Goal: Task Accomplishment & Management: Manage account settings

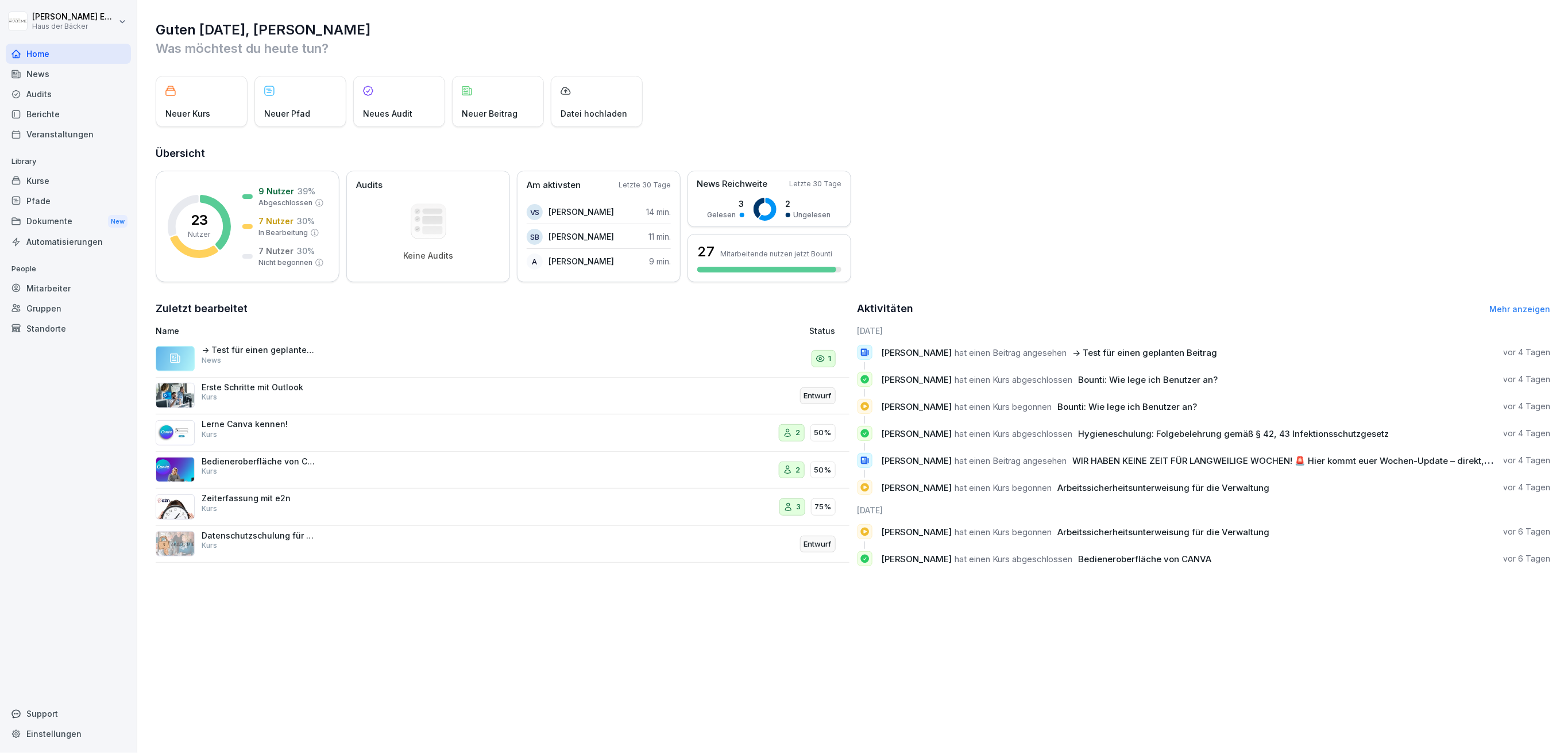
click at [60, 286] on div "Mitarbeiter" at bounding box center [68, 288] width 125 height 20
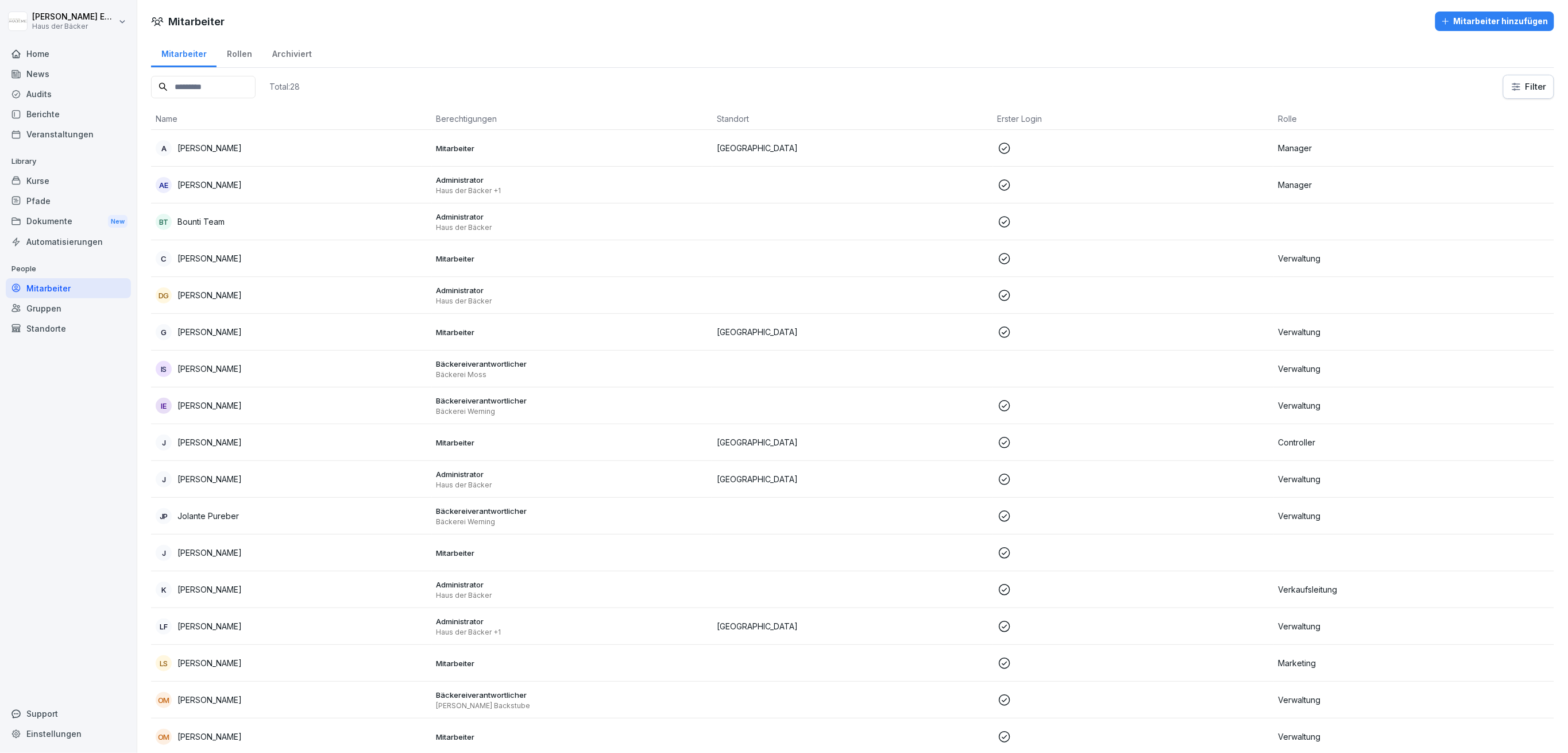
click at [96, 56] on div "Home" at bounding box center [68, 54] width 125 height 20
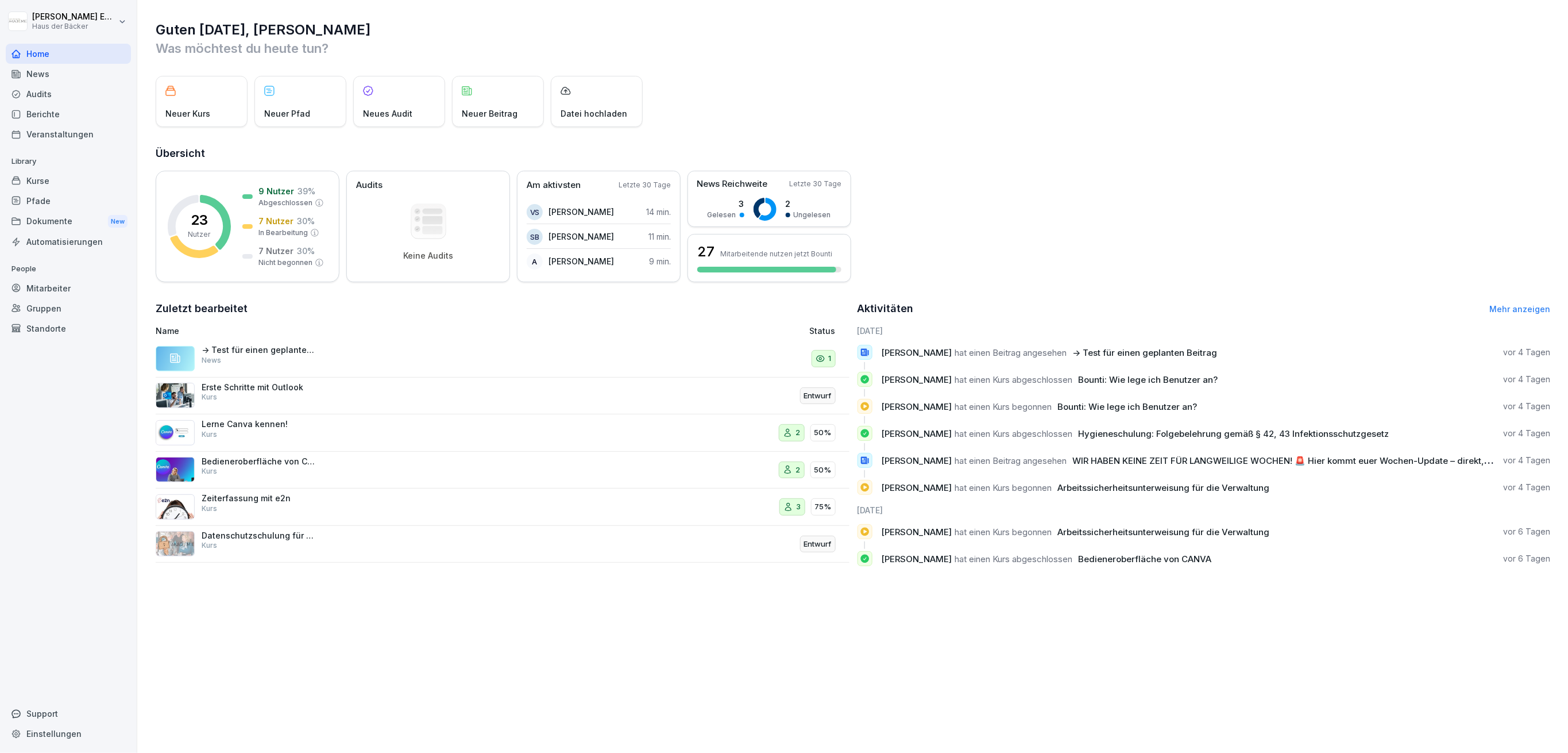
click at [99, 76] on div "News" at bounding box center [68, 74] width 125 height 20
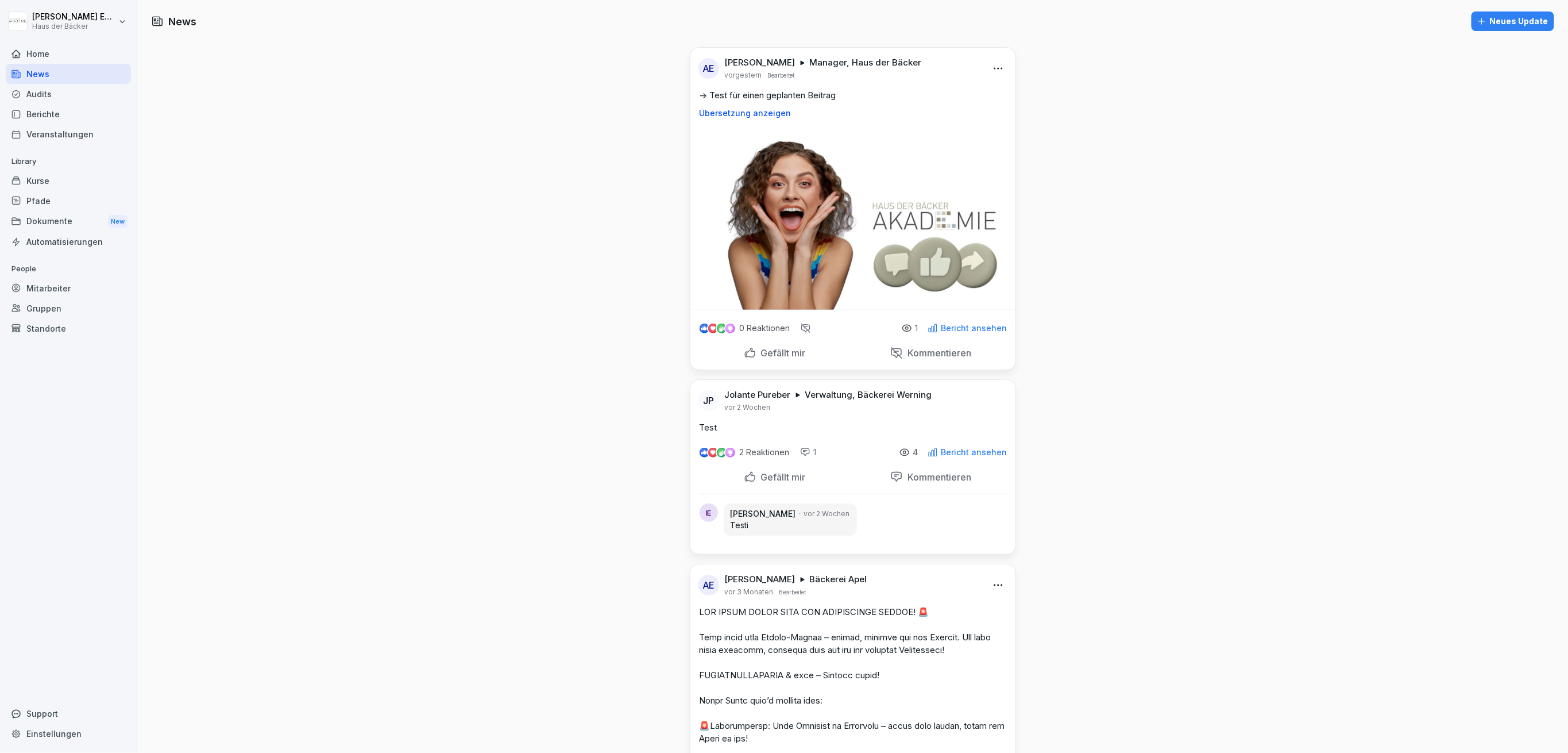
click at [72, 284] on div "Mitarbeiter" at bounding box center [68, 288] width 125 height 20
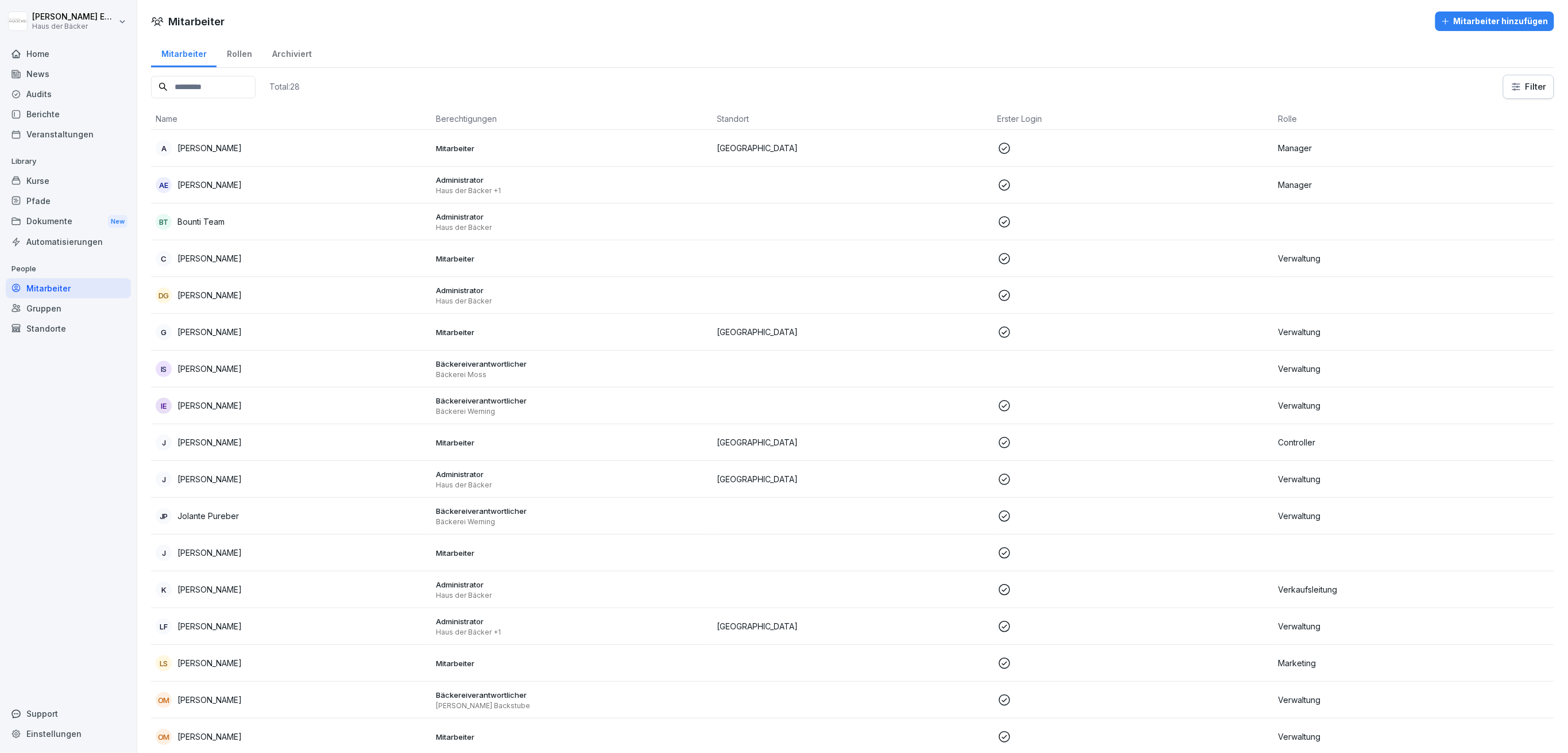
click at [256, 90] on input at bounding box center [203, 87] width 104 height 22
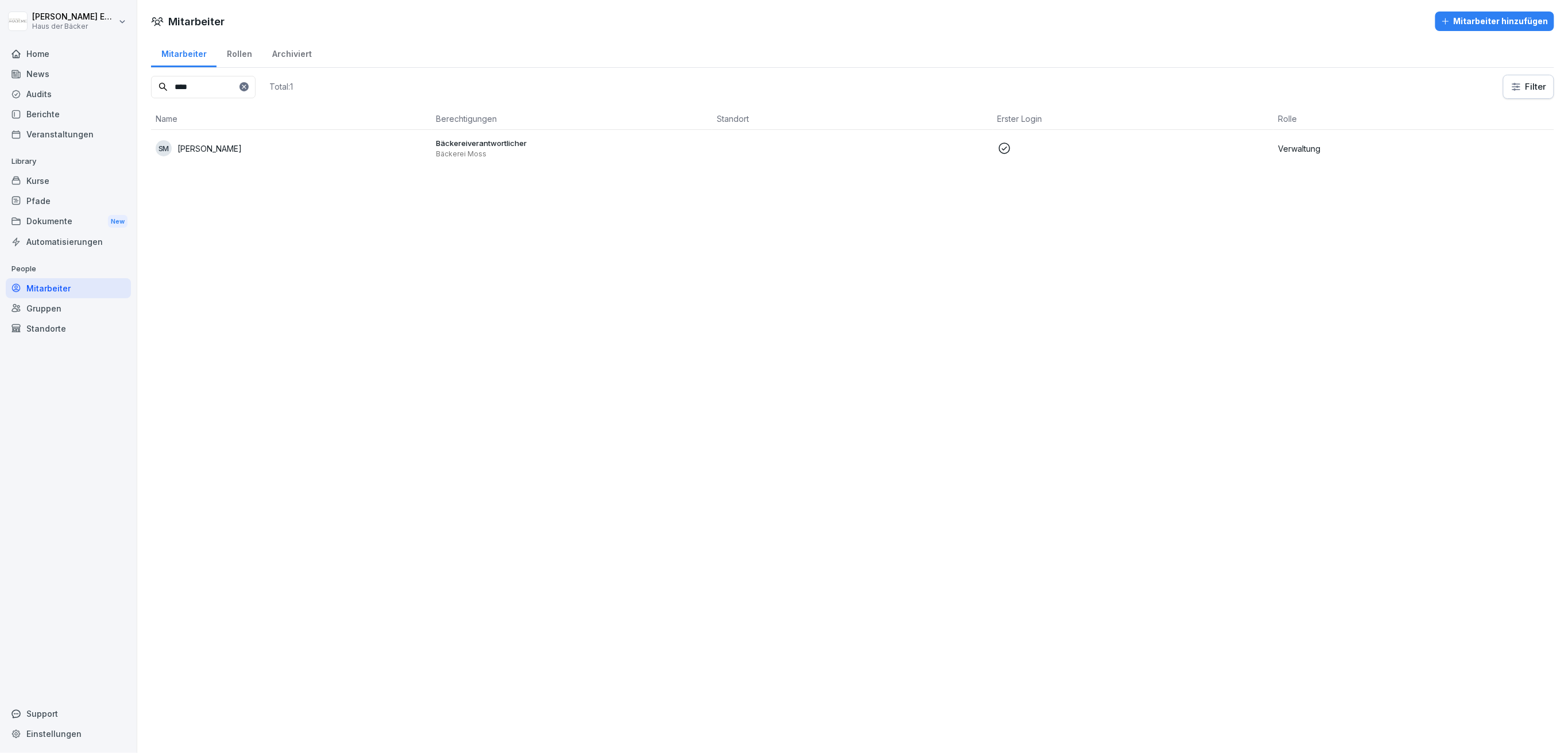
type input "****"
click at [225, 143] on div "SM [PERSON_NAME]" at bounding box center [291, 148] width 272 height 16
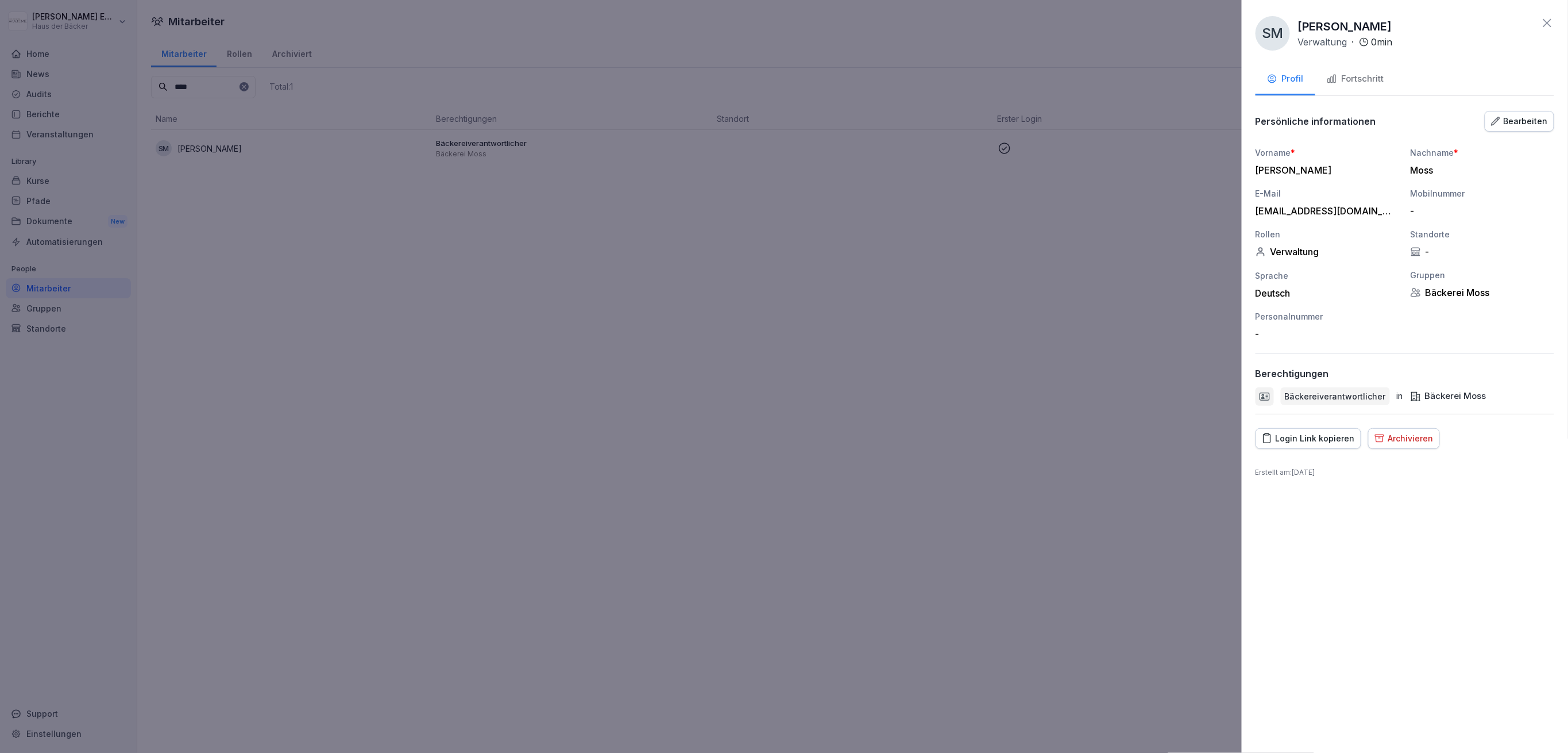
drag, startPoint x: 1283, startPoint y: 433, endPoint x: 741, endPoint y: 125, distance: 623.4
click at [1265, 422] on div "SM [PERSON_NAME] Verwaltung · 0 min Profil Fortschritt Persönliche informatione…" at bounding box center [1405, 376] width 326 height 753
click at [1270, 438] on icon "button" at bounding box center [1267, 438] width 8 height 9
drag, startPoint x: 387, startPoint y: 68, endPoint x: 384, endPoint y: 76, distance: 8.5
click at [386, 69] on div at bounding box center [784, 376] width 1568 height 753
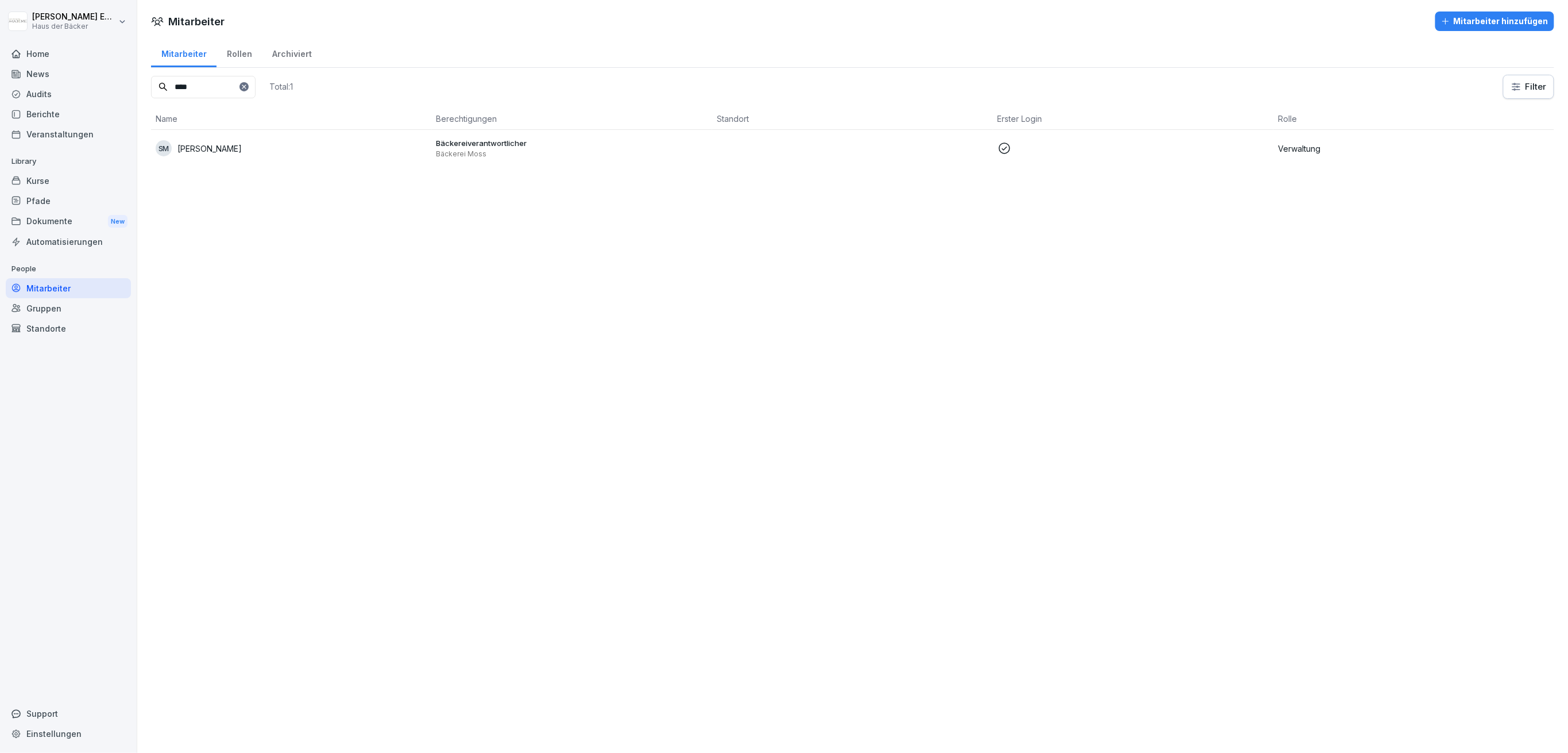
click at [125, 290] on div "Mitarbeiter" at bounding box center [68, 288] width 125 height 20
drag, startPoint x: 236, startPoint y: 82, endPoint x: 121, endPoint y: 87, distance: 115.1
click at [121, 87] on div "[PERSON_NAME] Haus der Bäcker Home News Audits Berichte Veranstaltungen Library…" at bounding box center [784, 376] width 1568 height 753
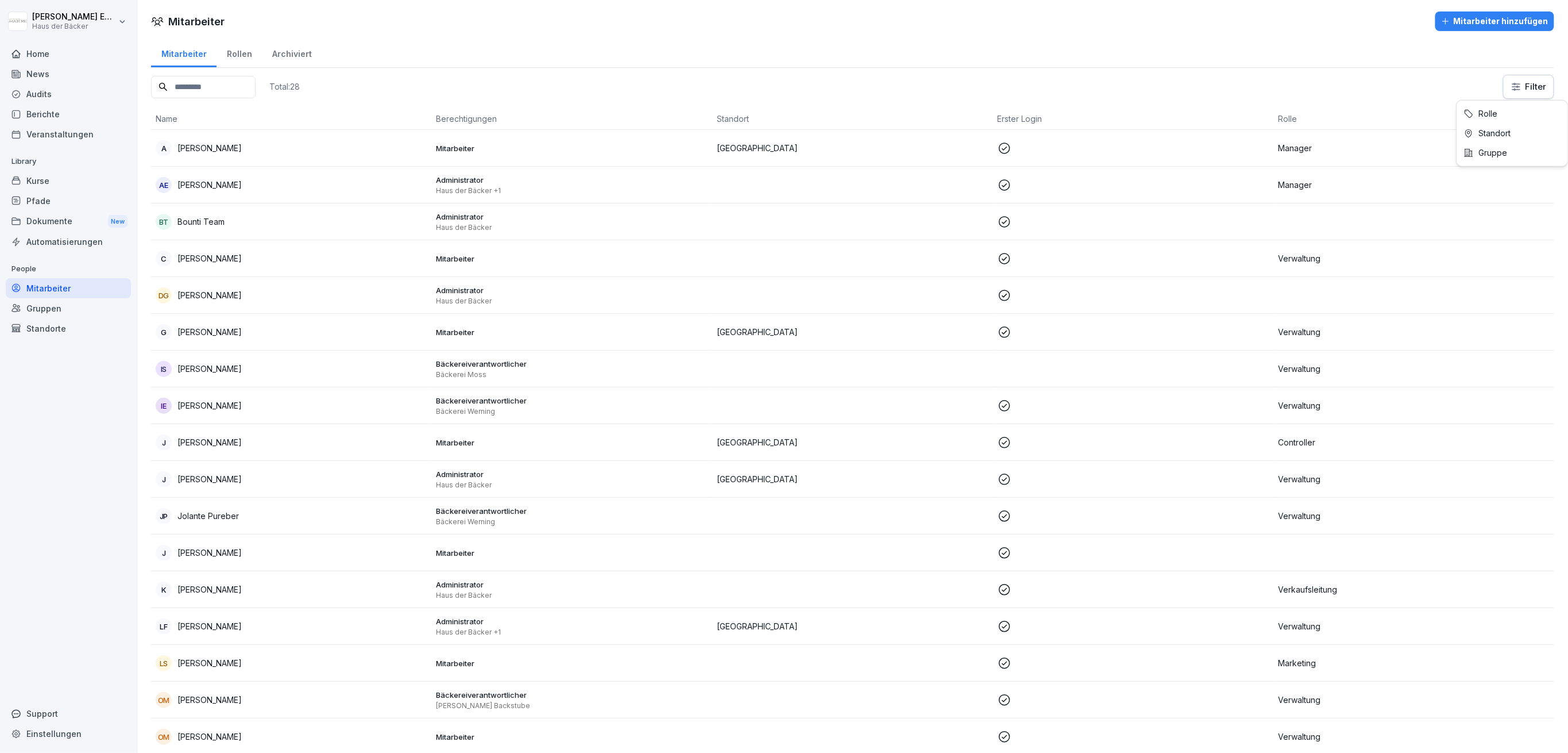
click at [1511, 77] on html "[PERSON_NAME] Haus der Bäcker Home News Audits Berichte Veranstaltungen Library…" at bounding box center [784, 376] width 1568 height 753
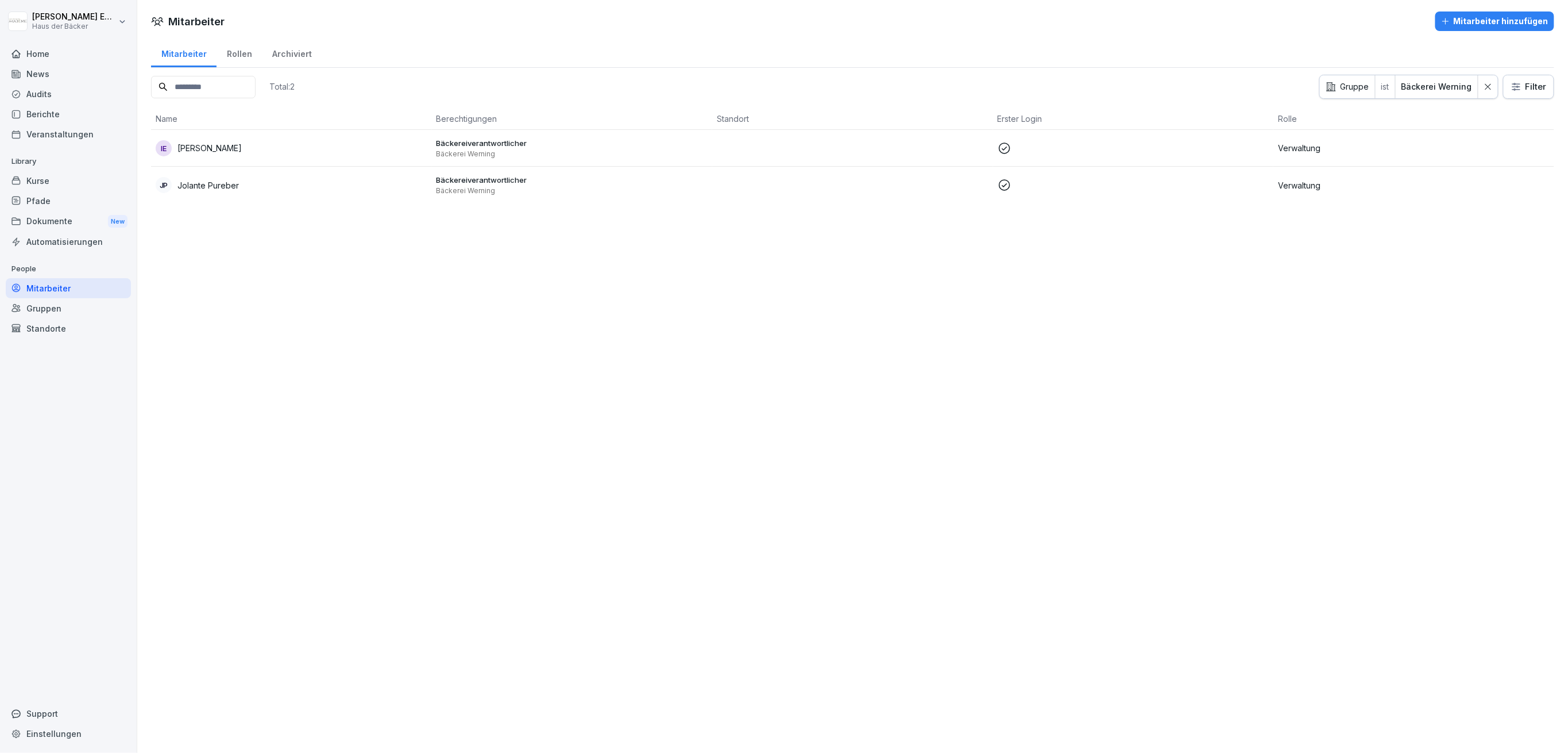
click at [636, 168] on td "Bäckereiverantwortlicher Bäckerei Werning" at bounding box center [572, 185] width 281 height 37
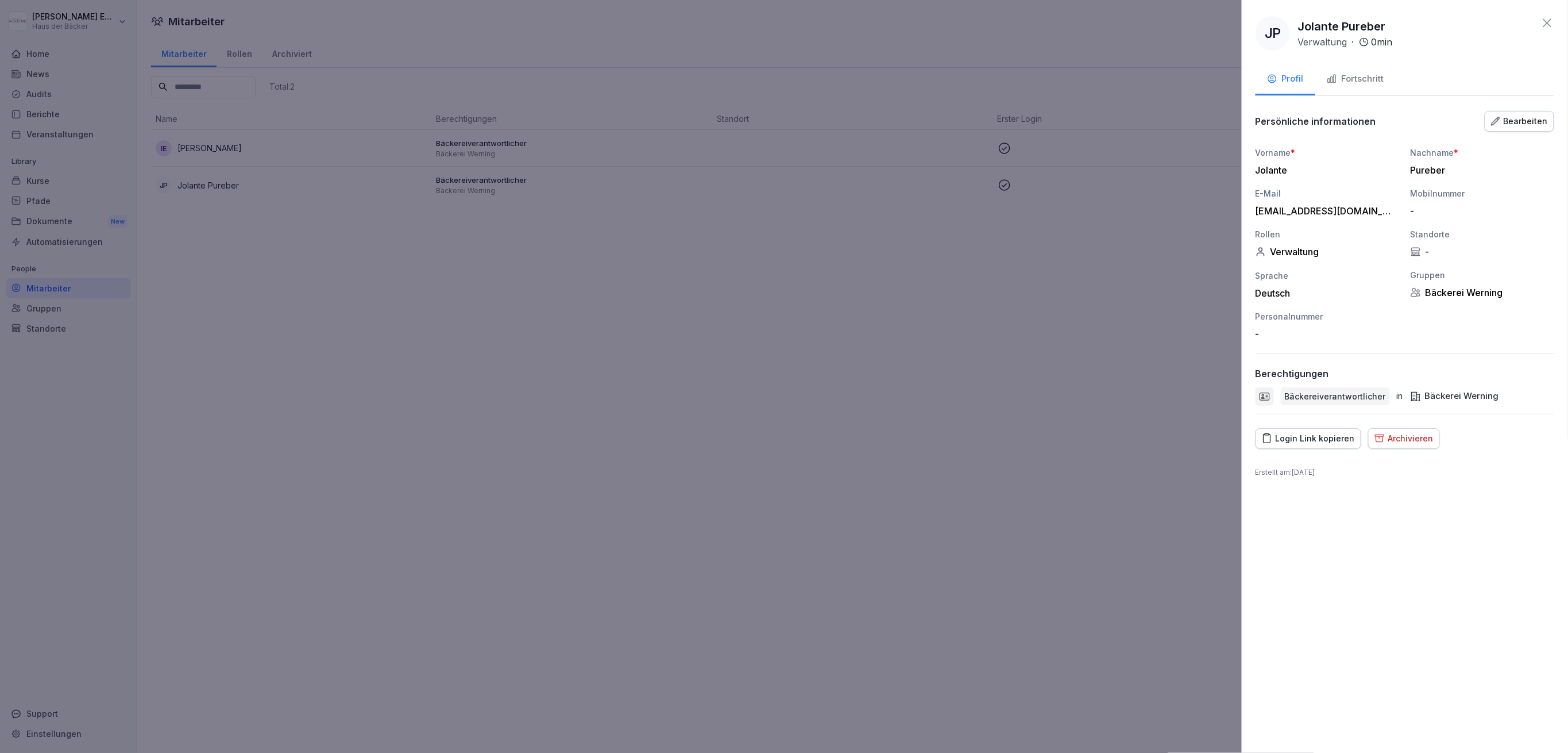
click at [1306, 445] on button "Login Link kopieren" at bounding box center [1308, 438] width 106 height 21
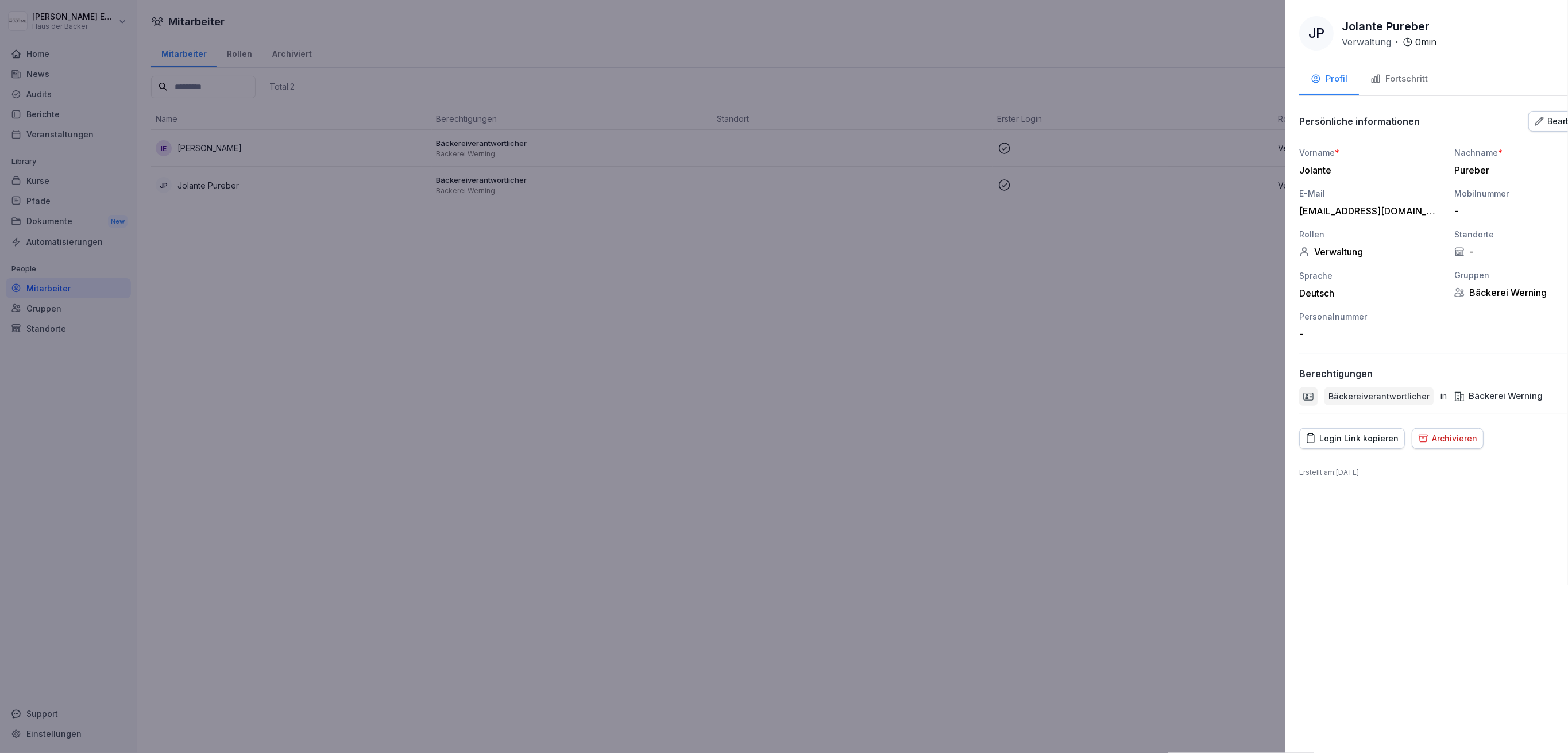
click at [901, 284] on div at bounding box center [784, 376] width 1568 height 753
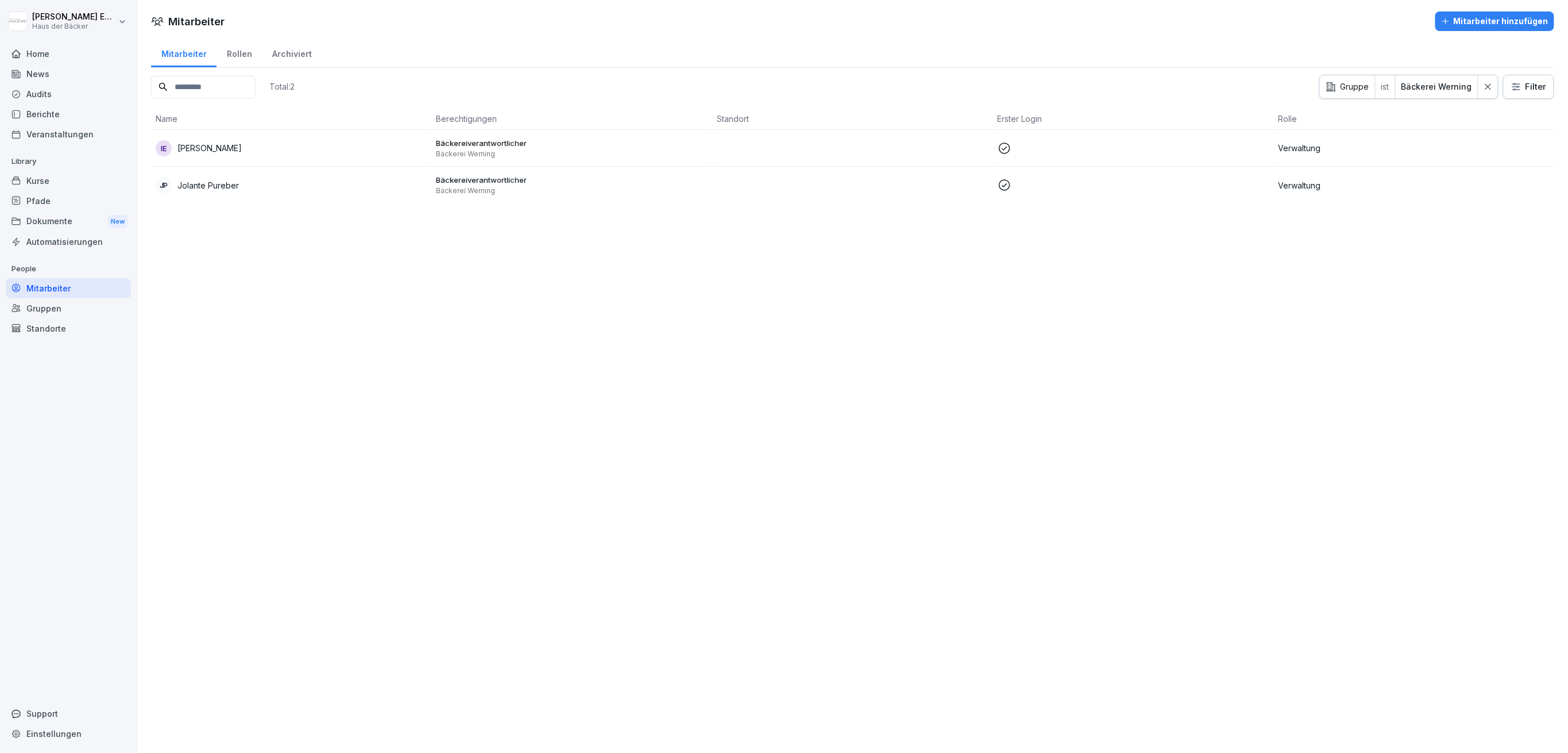
click at [99, 176] on div "Kurse" at bounding box center [68, 180] width 125 height 20
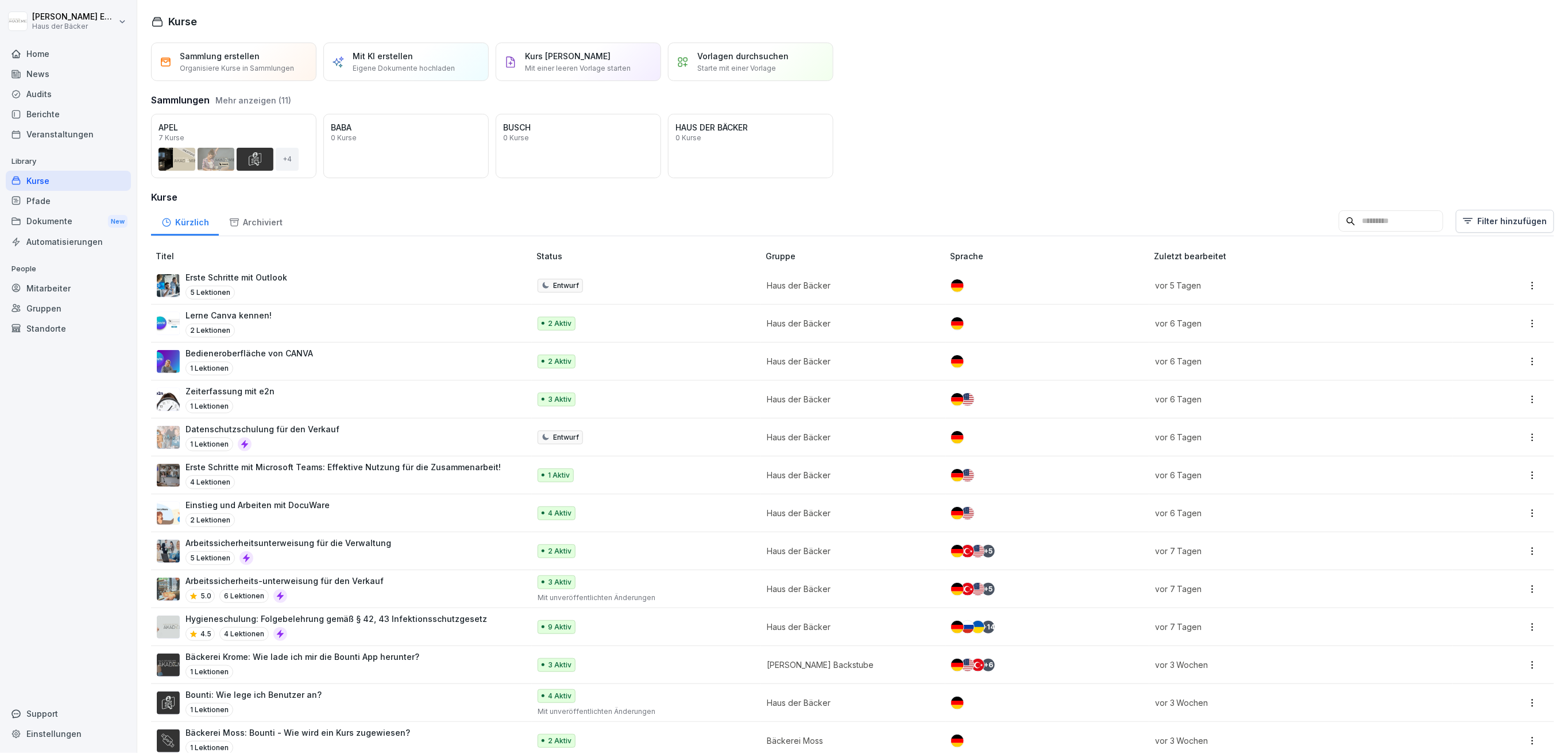
click at [90, 288] on div "Mitarbeiter" at bounding box center [68, 288] width 125 height 20
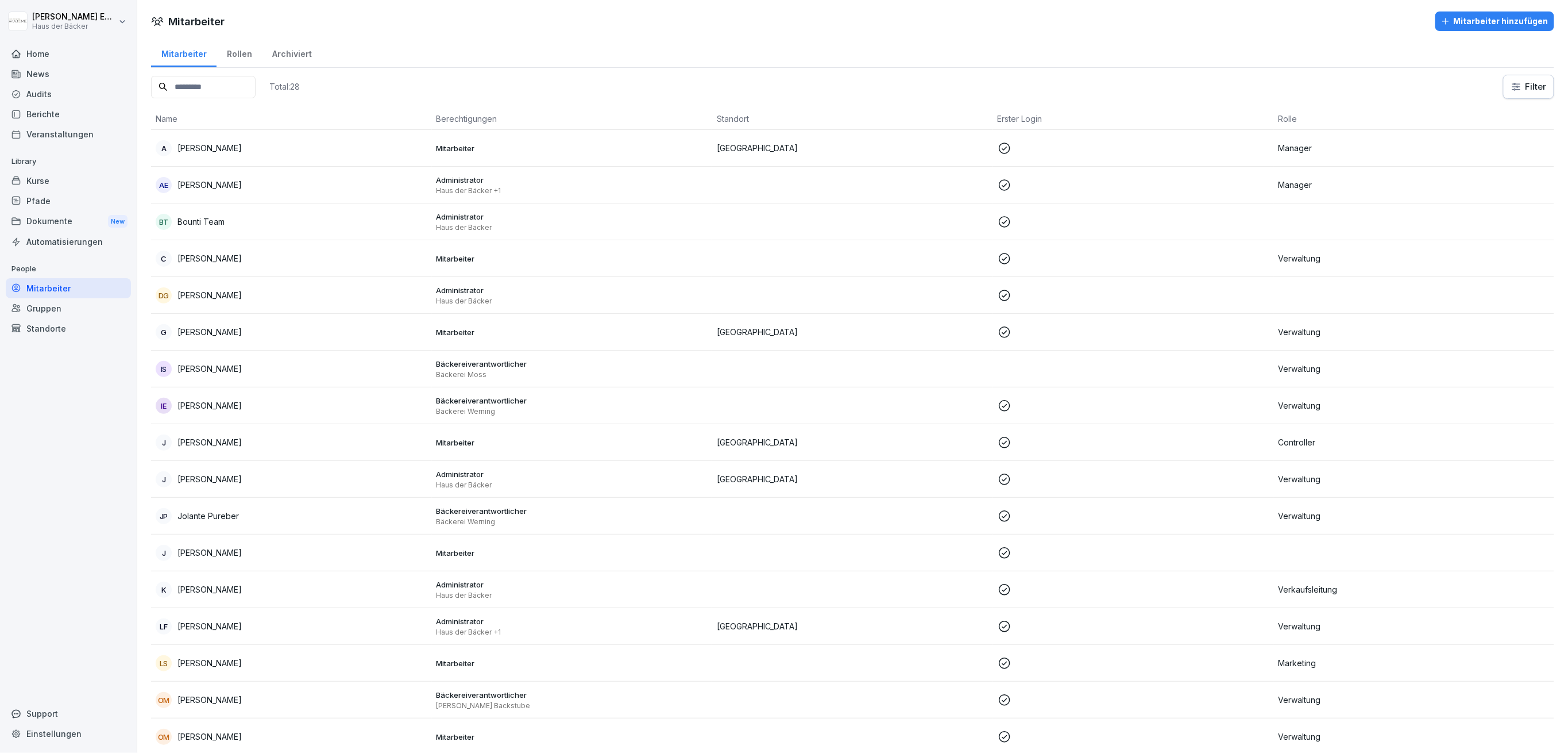
click at [223, 87] on input at bounding box center [203, 87] width 104 height 22
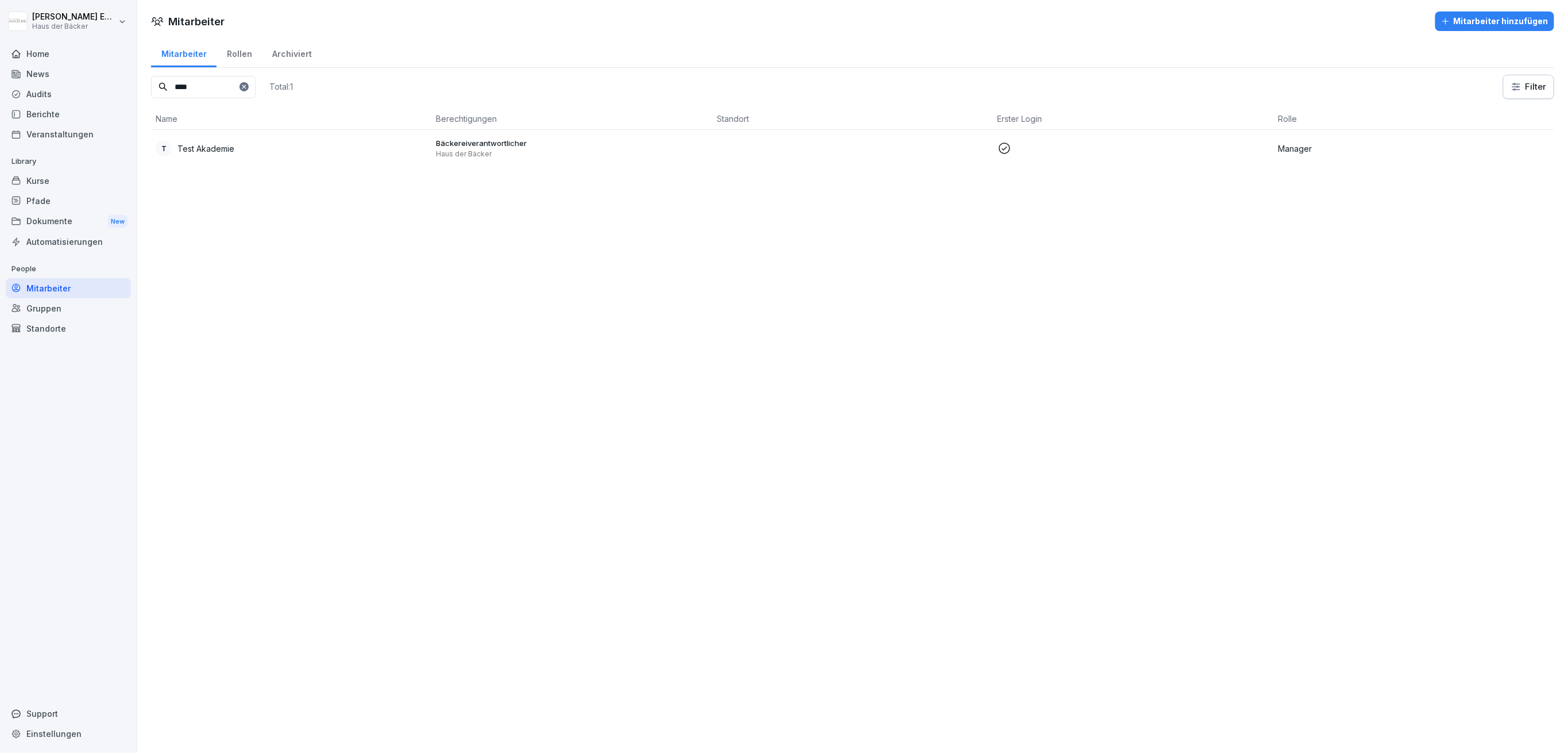
click at [263, 138] on td "T Test Akademie" at bounding box center [292, 148] width 281 height 37
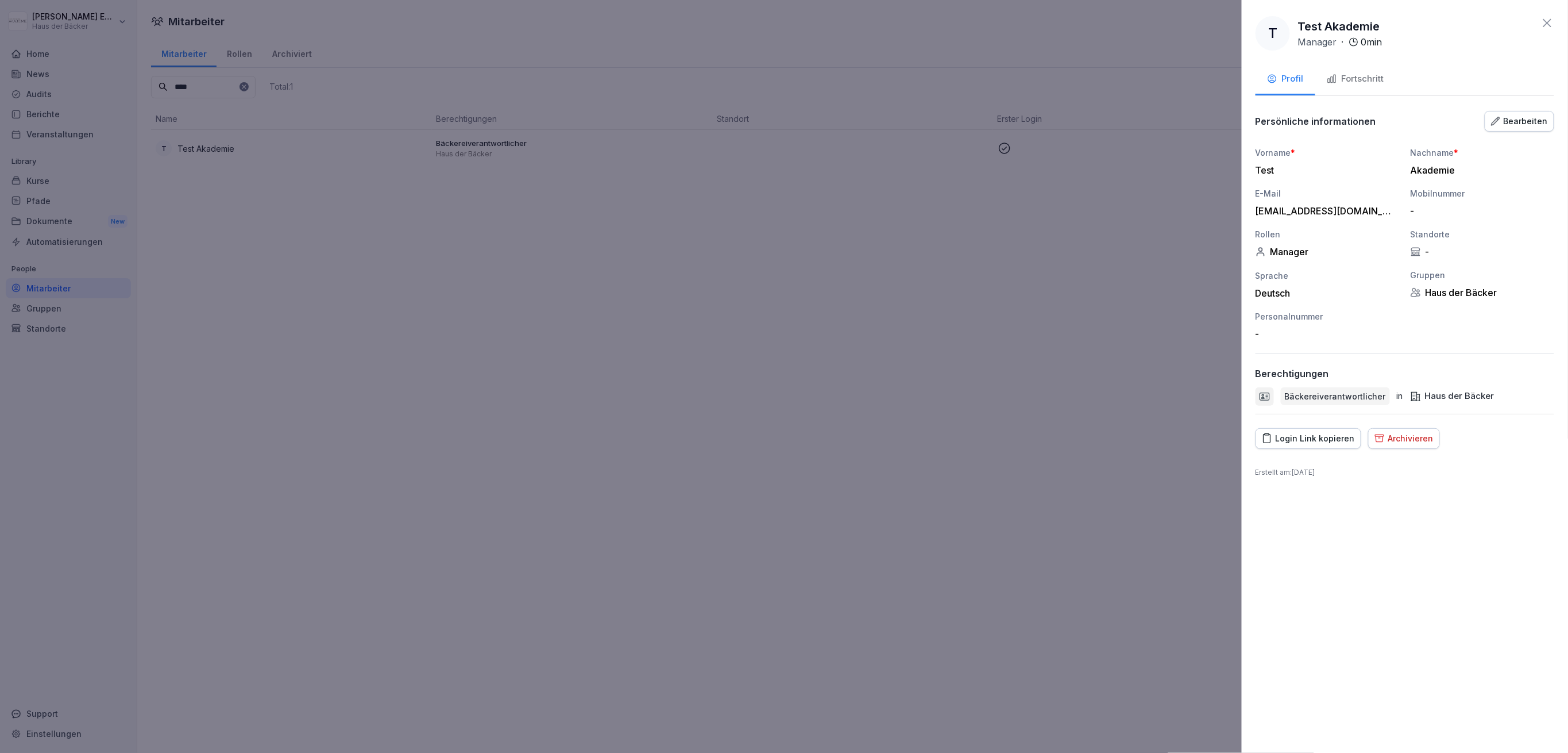
click at [1262, 437] on icon "button" at bounding box center [1267, 438] width 10 height 10
click at [654, 299] on div at bounding box center [784, 376] width 1568 height 753
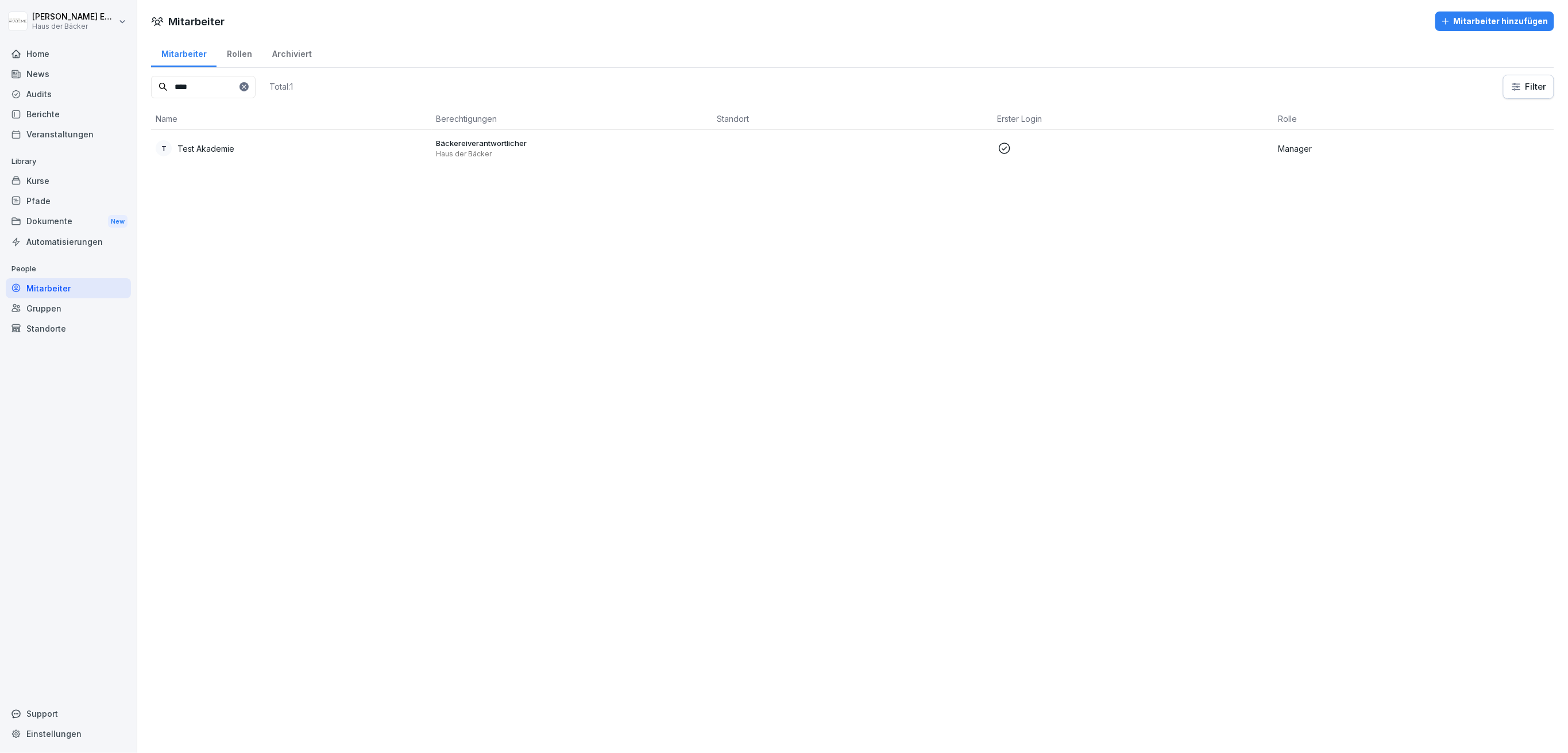
drag, startPoint x: 189, startPoint y: 87, endPoint x: 160, endPoint y: 87, distance: 29.0
click at [160, 87] on div "****" at bounding box center [203, 87] width 104 height 22
type input "*"
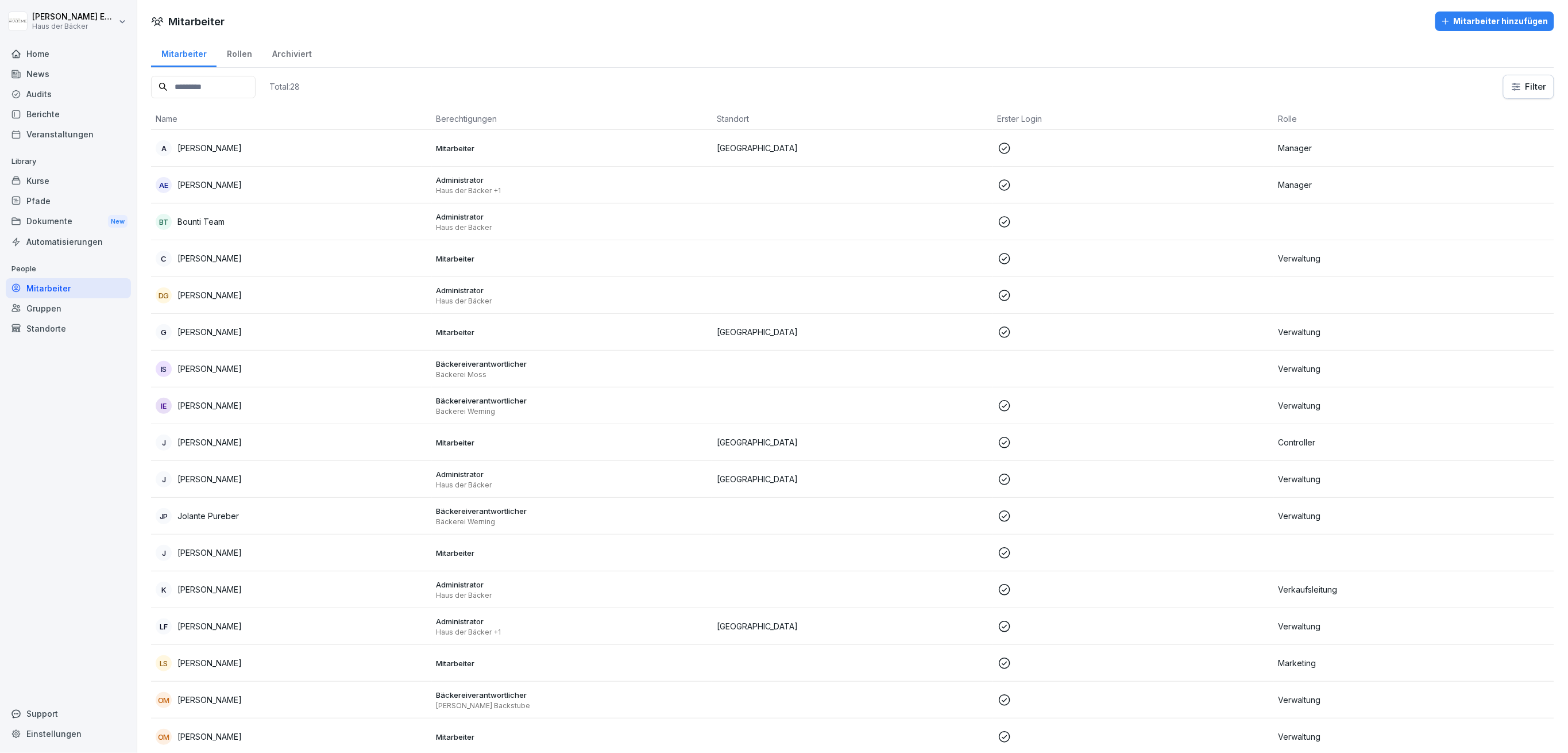
click at [1529, 89] on html "[PERSON_NAME] Haus der Bäcker Home News Audits Berichte Veranstaltungen Library…" at bounding box center [784, 376] width 1568 height 753
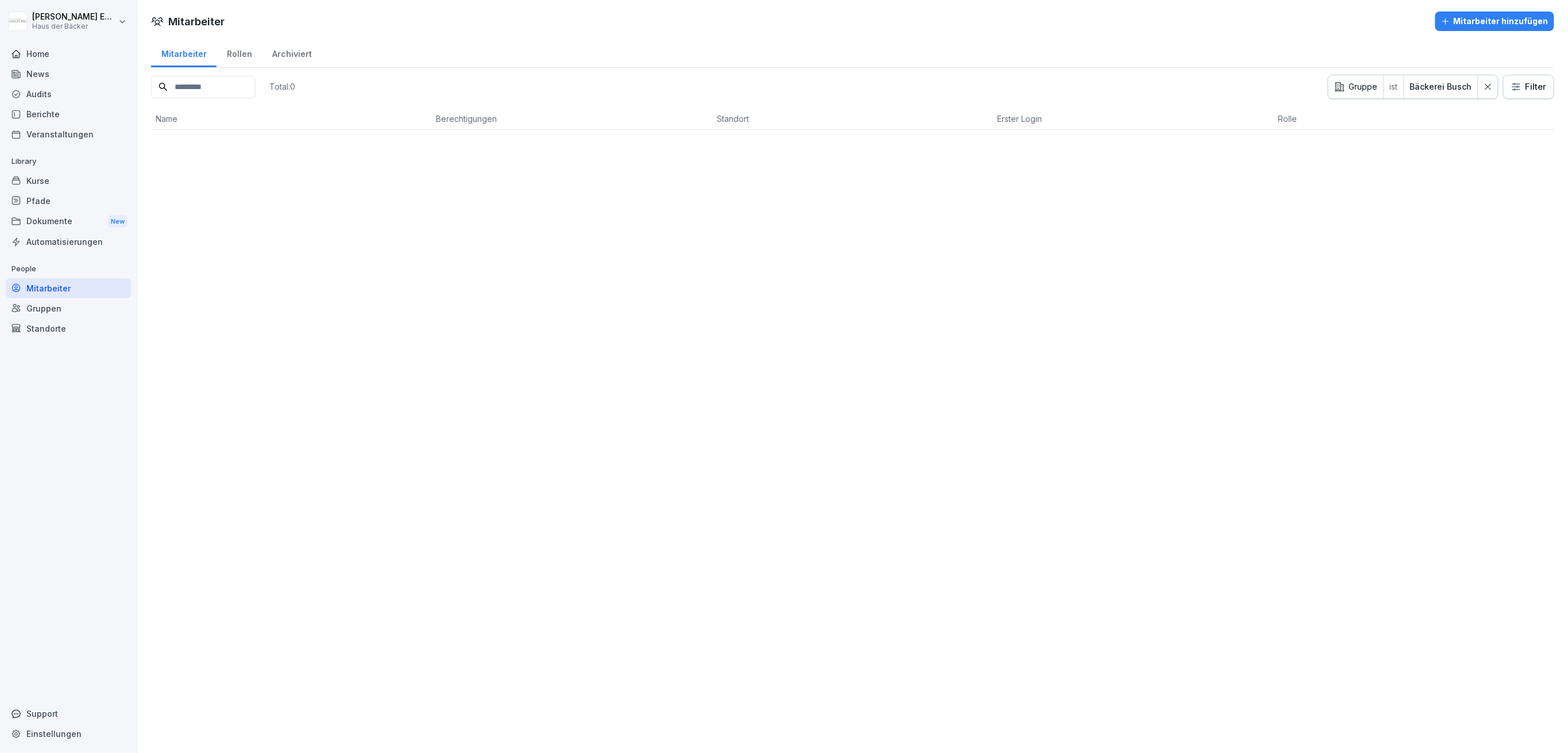
click at [1482, 93] on div at bounding box center [1488, 87] width 20 height 23
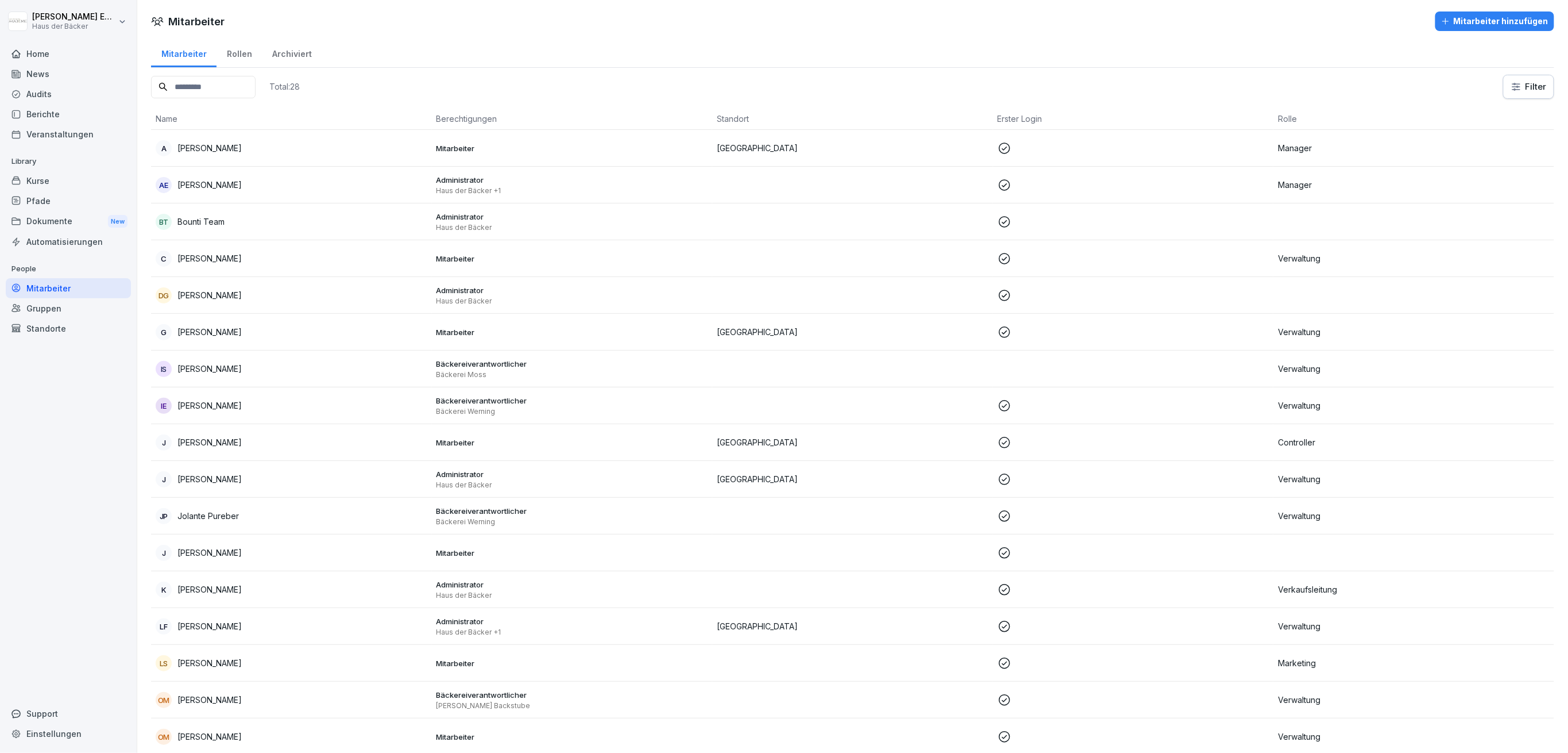
click at [1505, 90] on html "[PERSON_NAME] Haus der Bäcker Home News Audits Berichte Veranstaltungen Library…" at bounding box center [784, 376] width 1568 height 753
click at [243, 89] on html "[PERSON_NAME] Haus der Bäcker Home News Audits Berichte Veranstaltungen Library…" at bounding box center [784, 376] width 1568 height 753
click at [256, 86] on input at bounding box center [203, 87] width 104 height 22
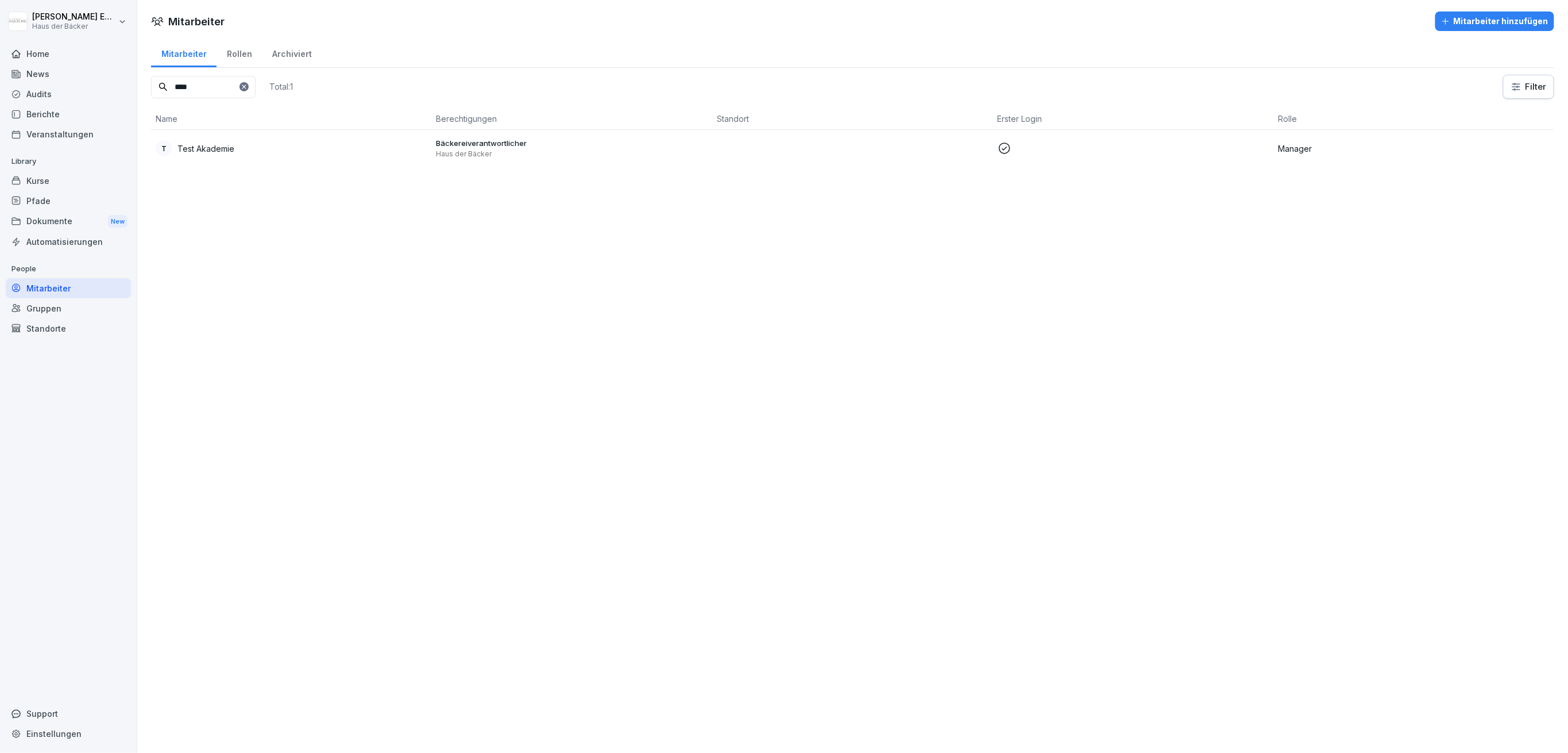
type input "****"
click at [227, 140] on div "T Test Akademie" at bounding box center [291, 148] width 272 height 16
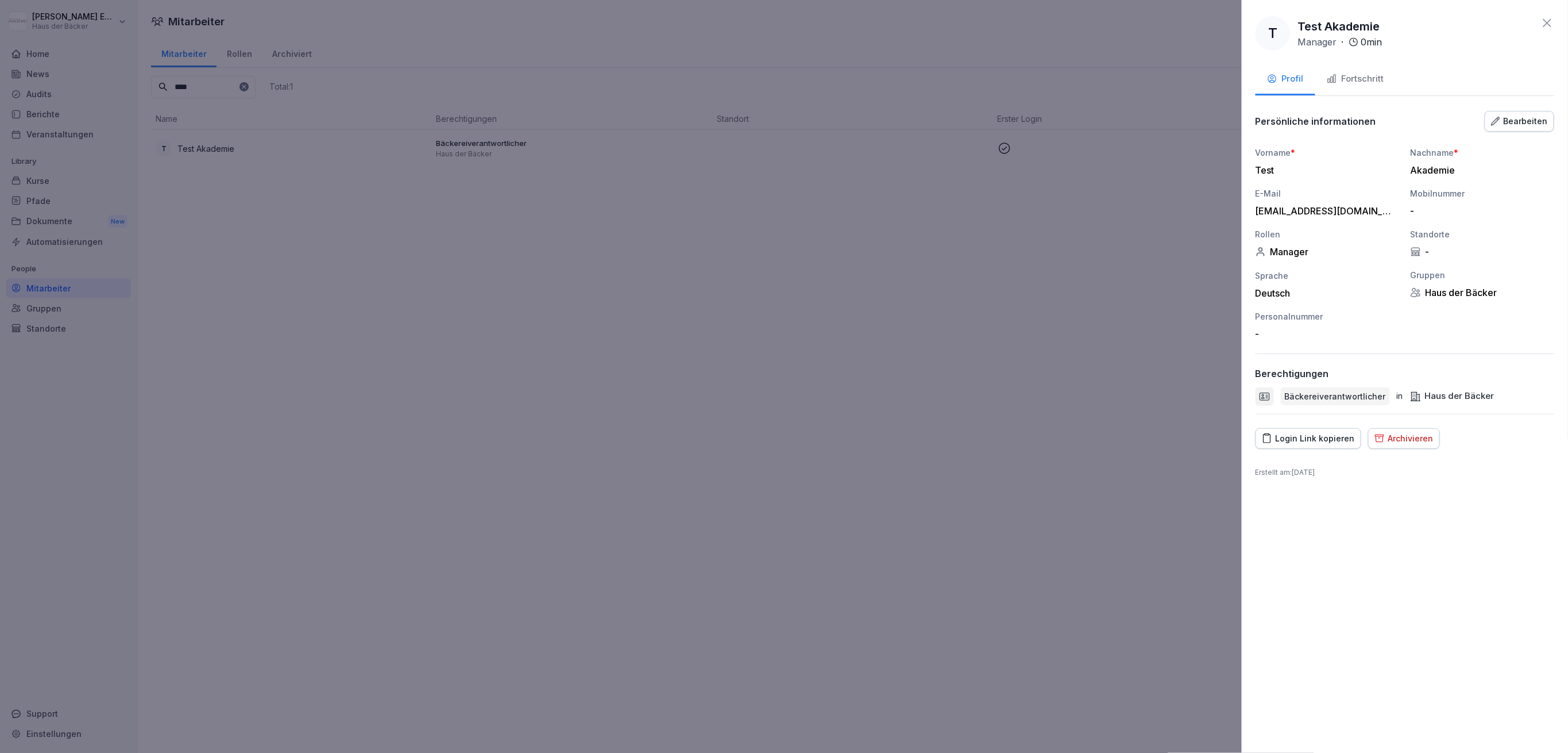
click at [1512, 123] on div "Bearbeiten" at bounding box center [1519, 121] width 57 height 13
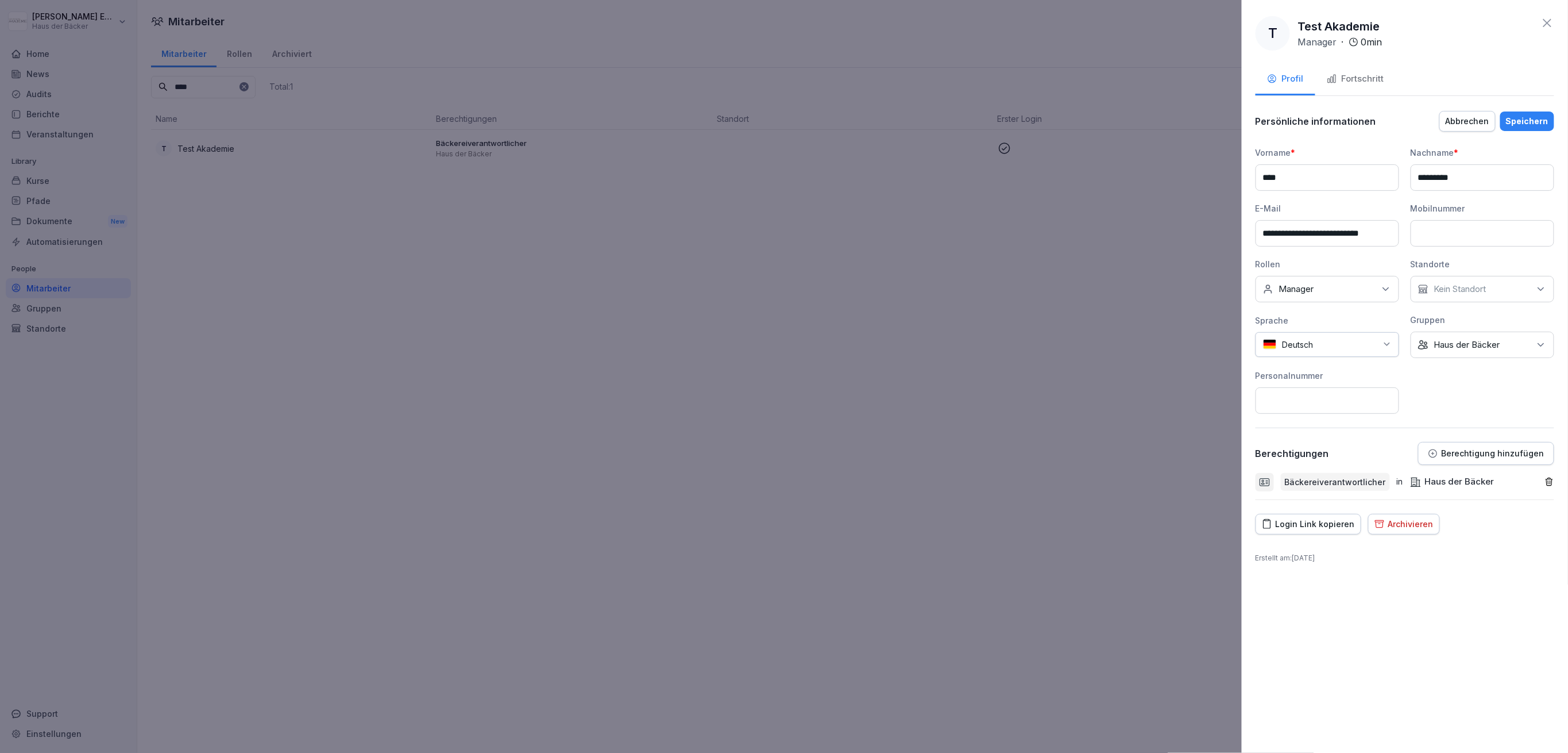
click at [1483, 343] on p "Haus der Bäcker" at bounding box center [1467, 345] width 66 height 11
click at [1465, 394] on label "Haus der Bäcker" at bounding box center [1468, 397] width 66 height 10
click at [1453, 437] on label "Bäckerei Busch" at bounding box center [1466, 441] width 62 height 10
click at [1465, 326] on div "Gruppen Keine Gruppe Bäckerei Busch" at bounding box center [1482, 336] width 144 height 44
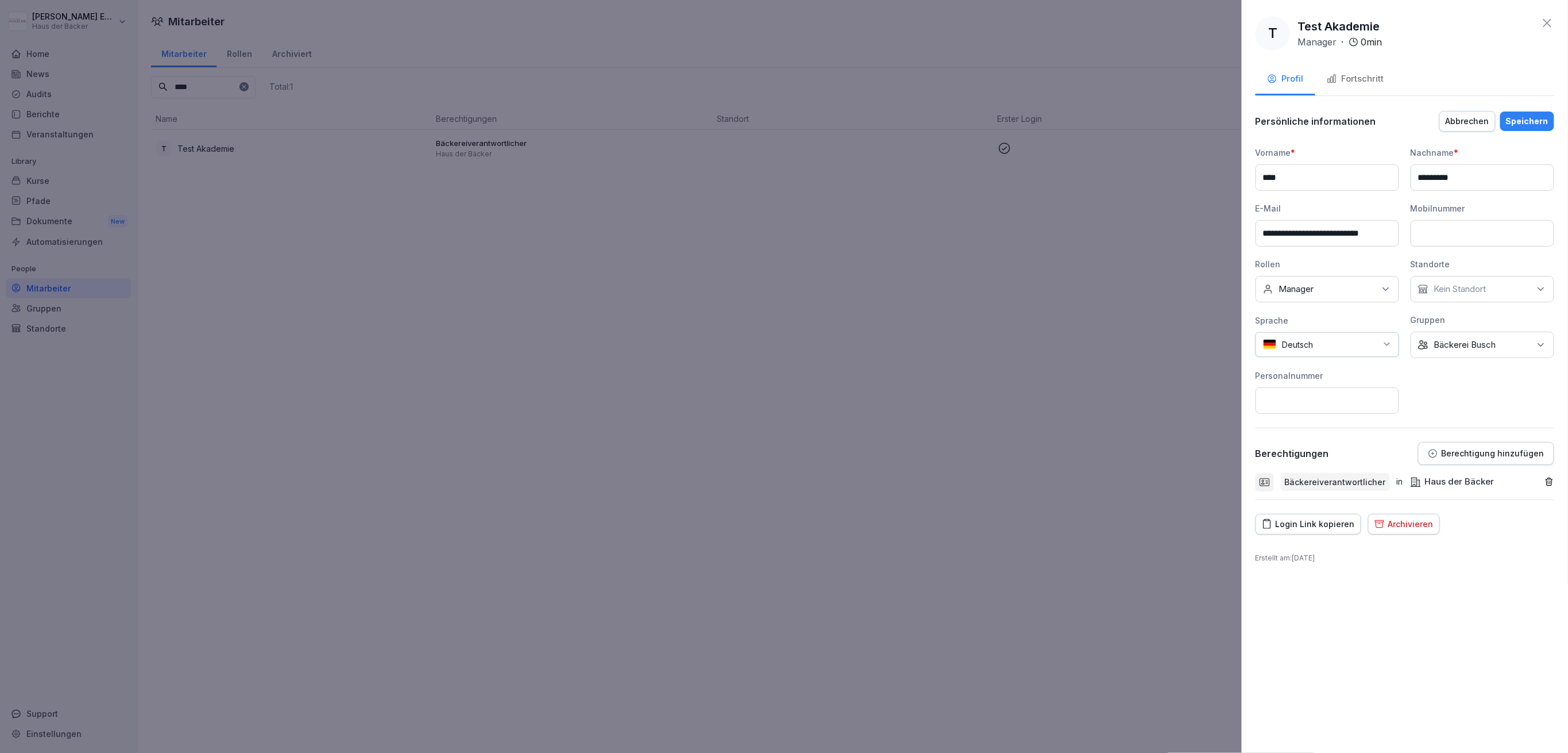
click at [1457, 449] on p "Berechtigung hinzufügen" at bounding box center [1493, 453] width 103 height 9
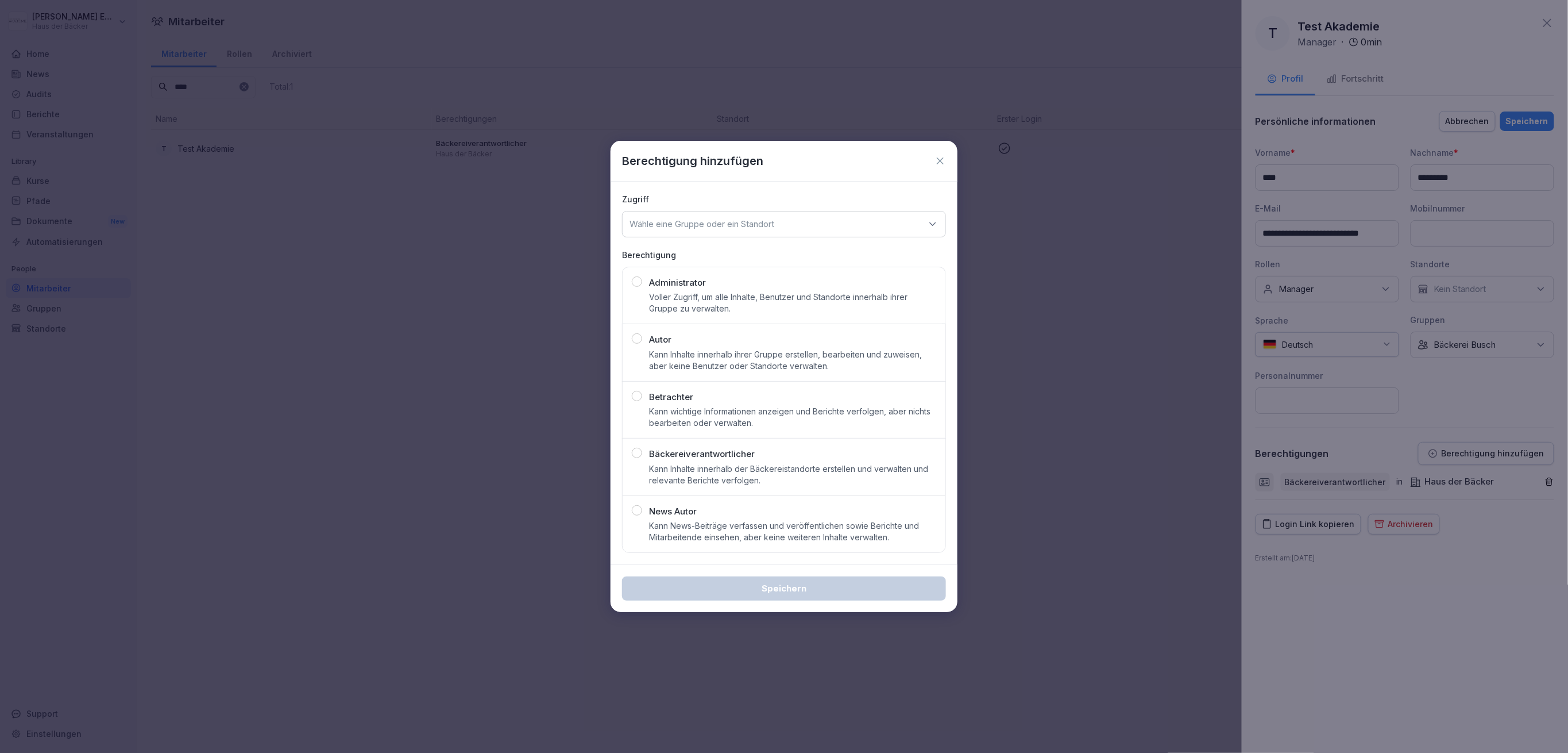
click at [890, 227] on div "Wähle eine Gruppe oder ein Standort" at bounding box center [784, 224] width 324 height 27
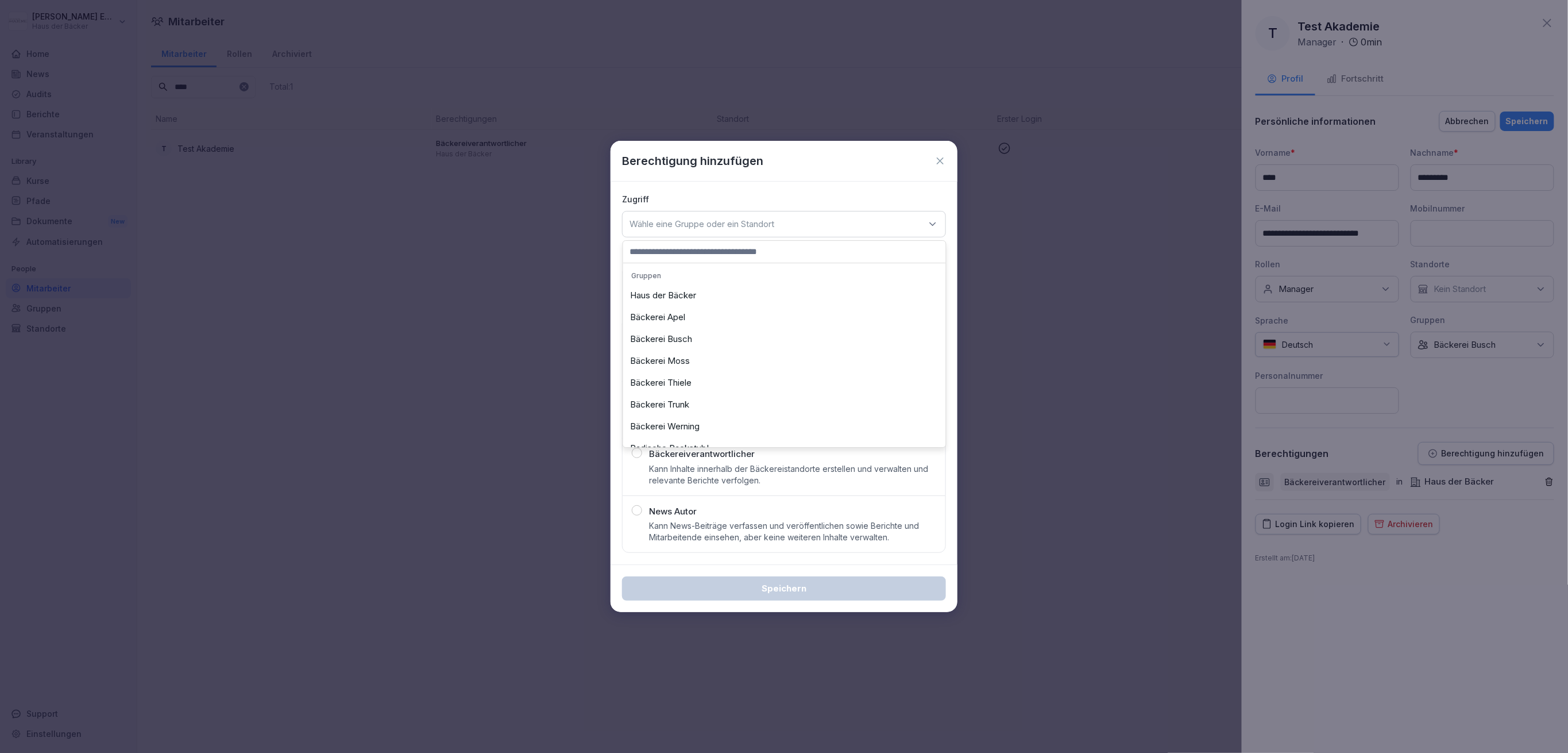
click at [765, 225] on p "Wähle eine Gruppe oder ein Standort" at bounding box center [701, 224] width 145 height 11
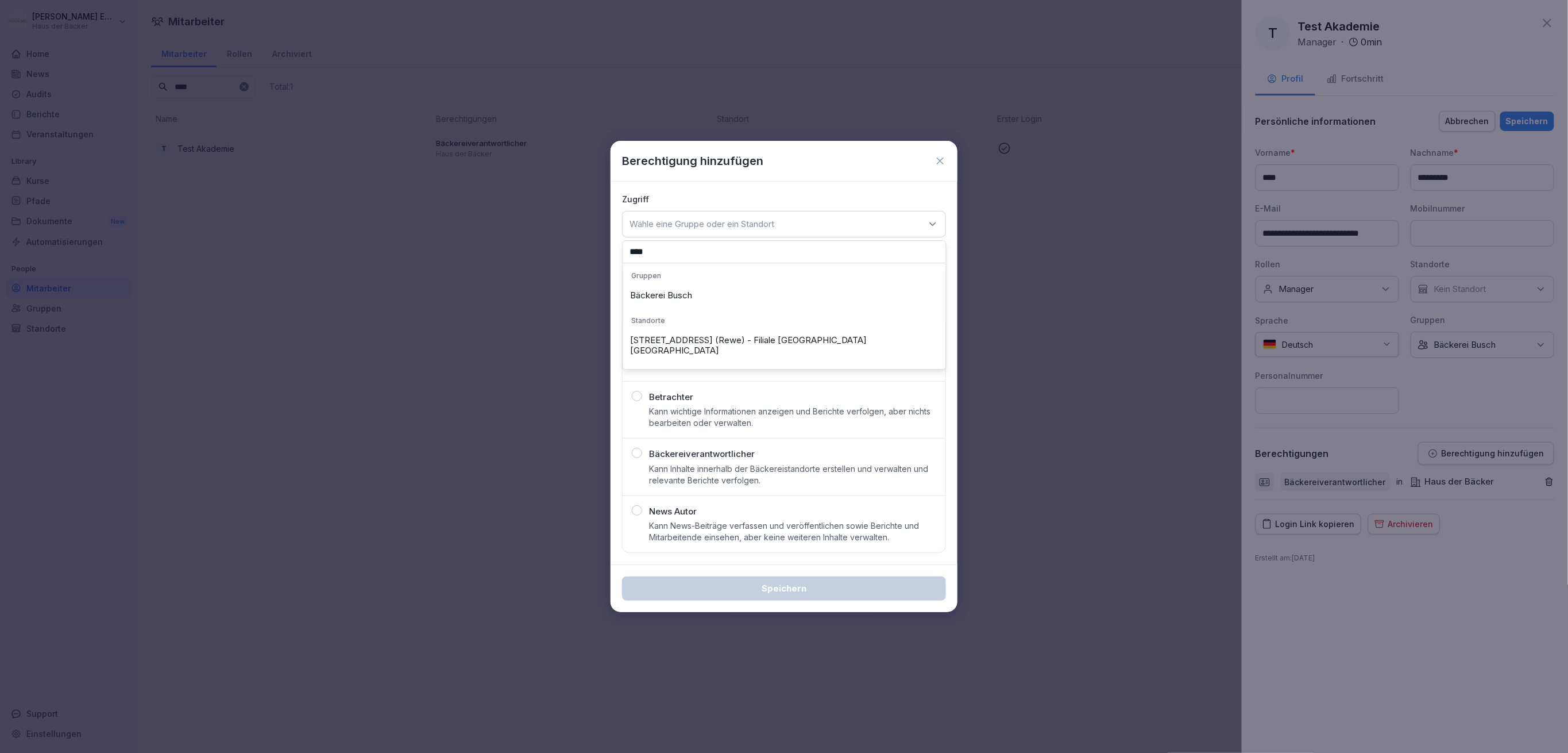
type input "****"
click at [742, 291] on div "Bäckerei Busch" at bounding box center [784, 295] width 317 height 22
click at [759, 436] on button "Betrachter Kann wichtige Informationen anzeigen und Berichte verfolgen, aber ni…" at bounding box center [784, 410] width 324 height 58
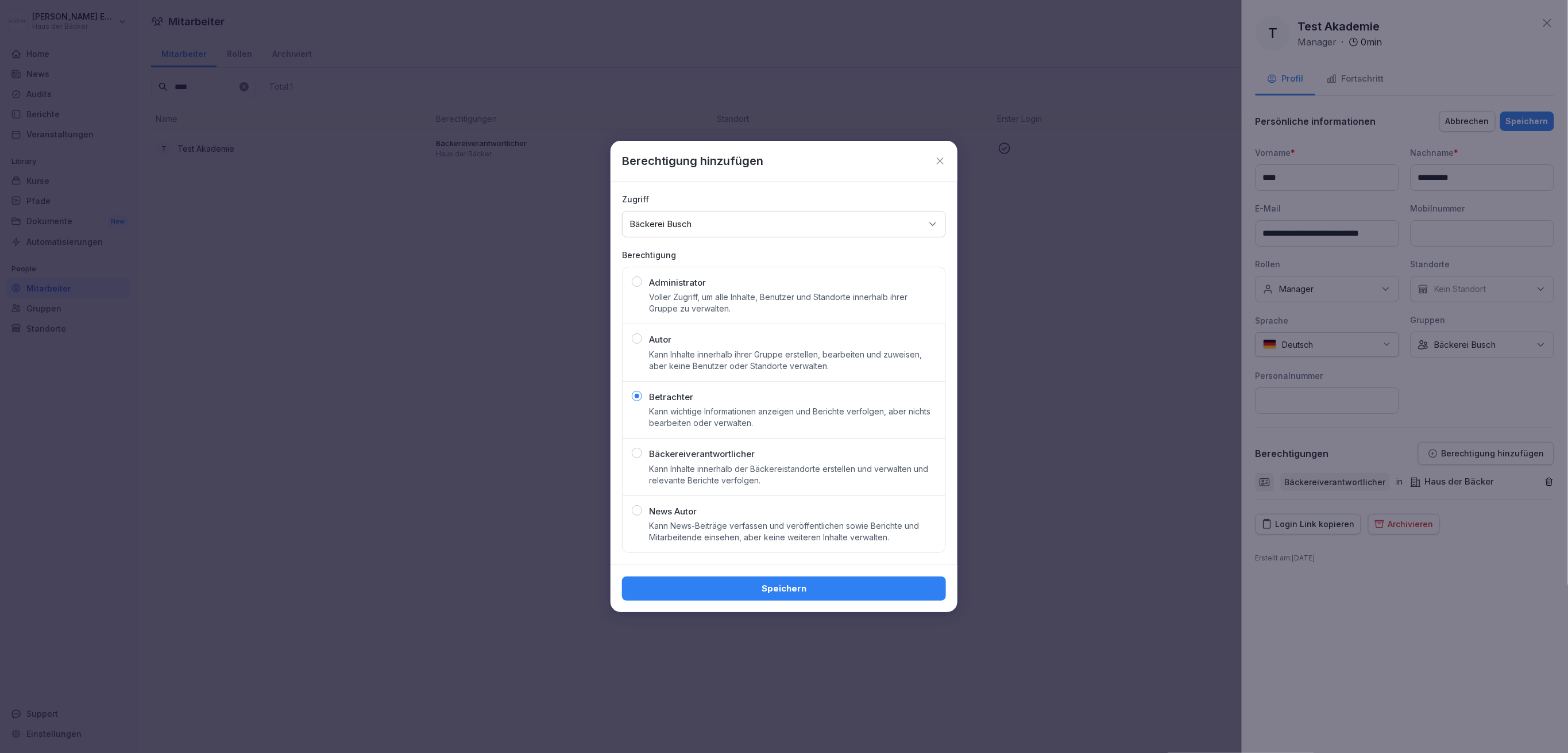
click at [755, 451] on div "Bäckereiverantwortlicher Kann Inhalte innerhalb der Bäckereistandorte erstellen…" at bounding box center [793, 467] width 287 height 39
click at [833, 597] on button "Speichern" at bounding box center [784, 588] width 324 height 24
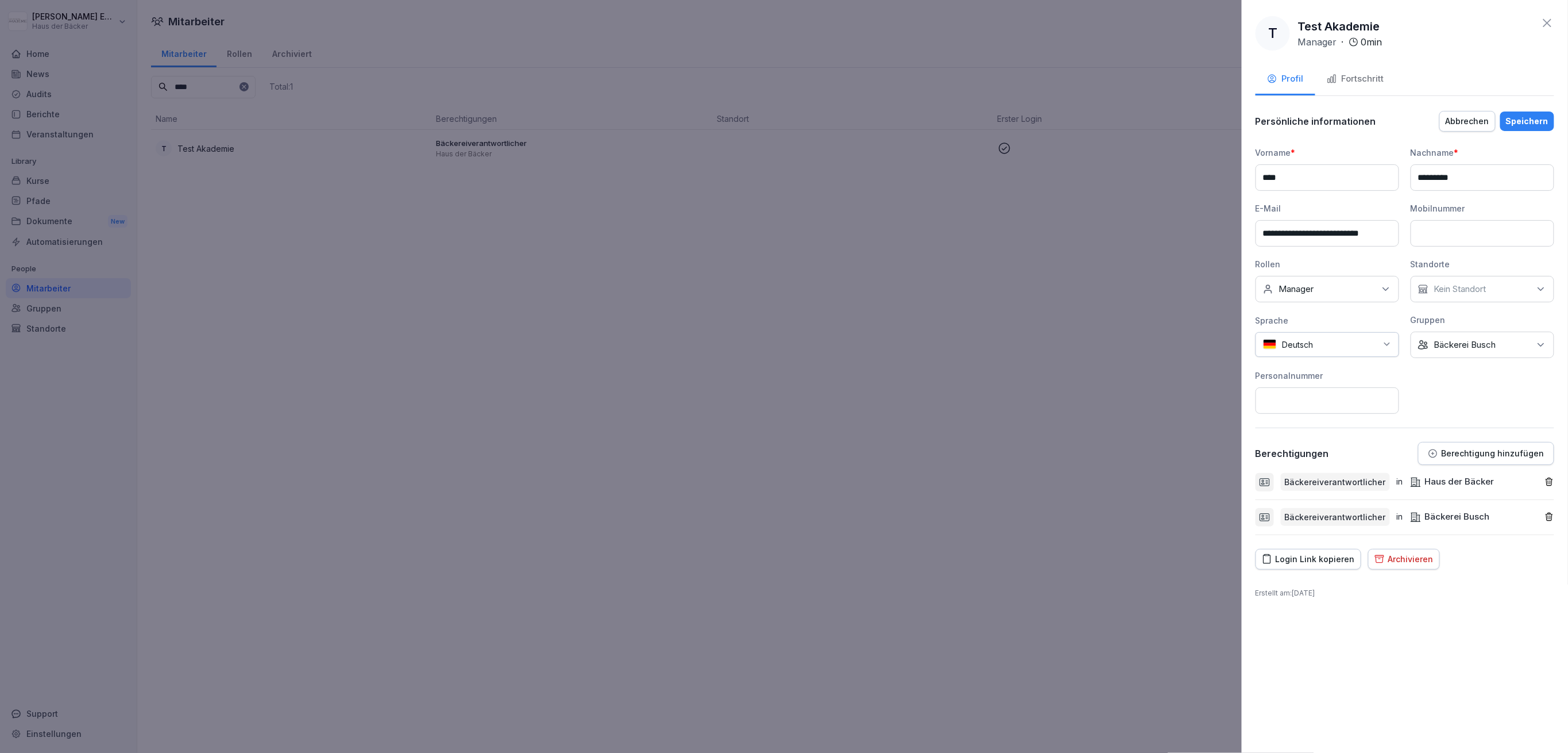
click at [1548, 487] on div "Bäckereiverantwortlicher in Haus der Bäcker" at bounding box center [1405, 482] width 299 height 35
click at [1548, 481] on icon "button" at bounding box center [1549, 482] width 6 height 8
click at [1521, 118] on div "Speichern" at bounding box center [1527, 121] width 42 height 13
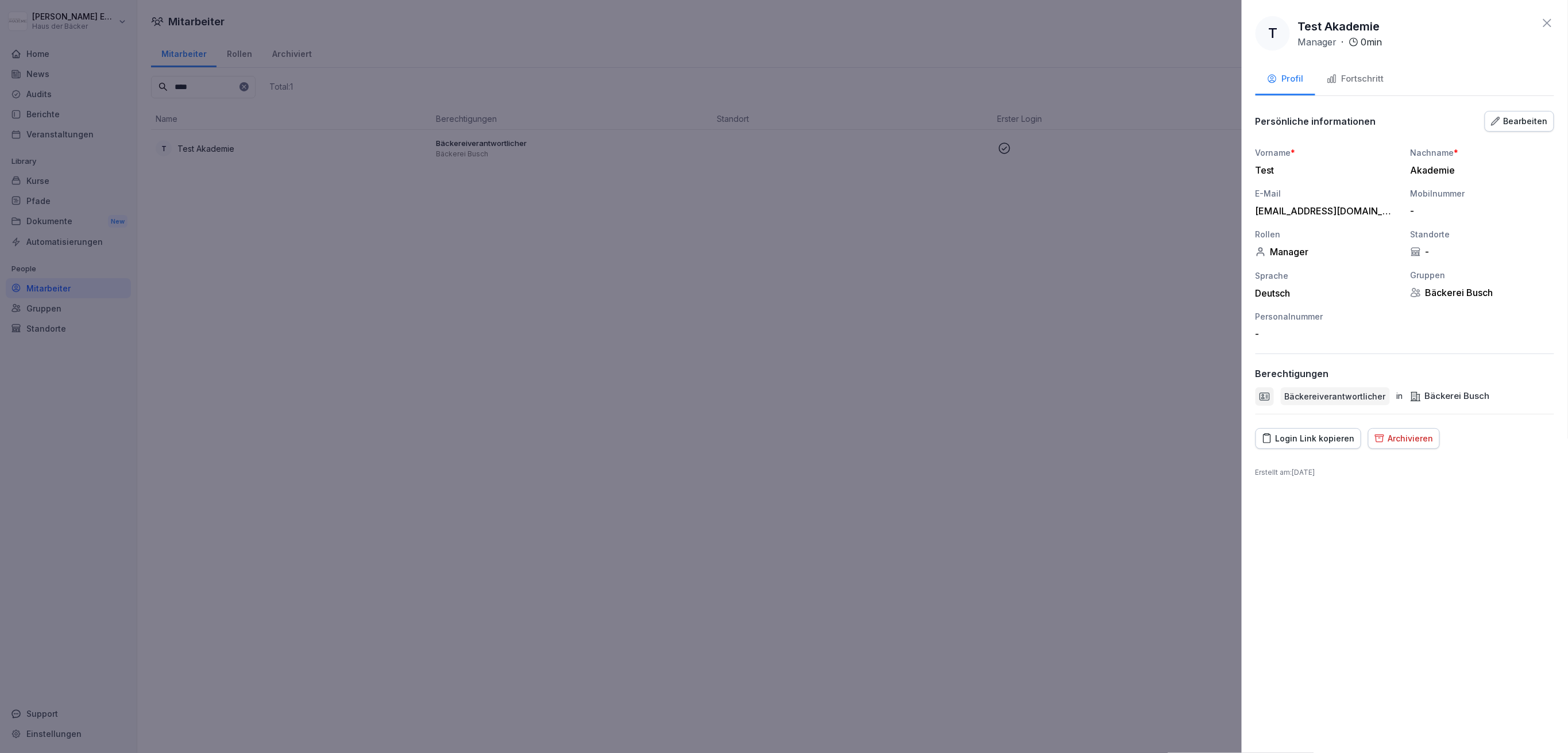
click at [1548, 22] on icon at bounding box center [1547, 23] width 8 height 8
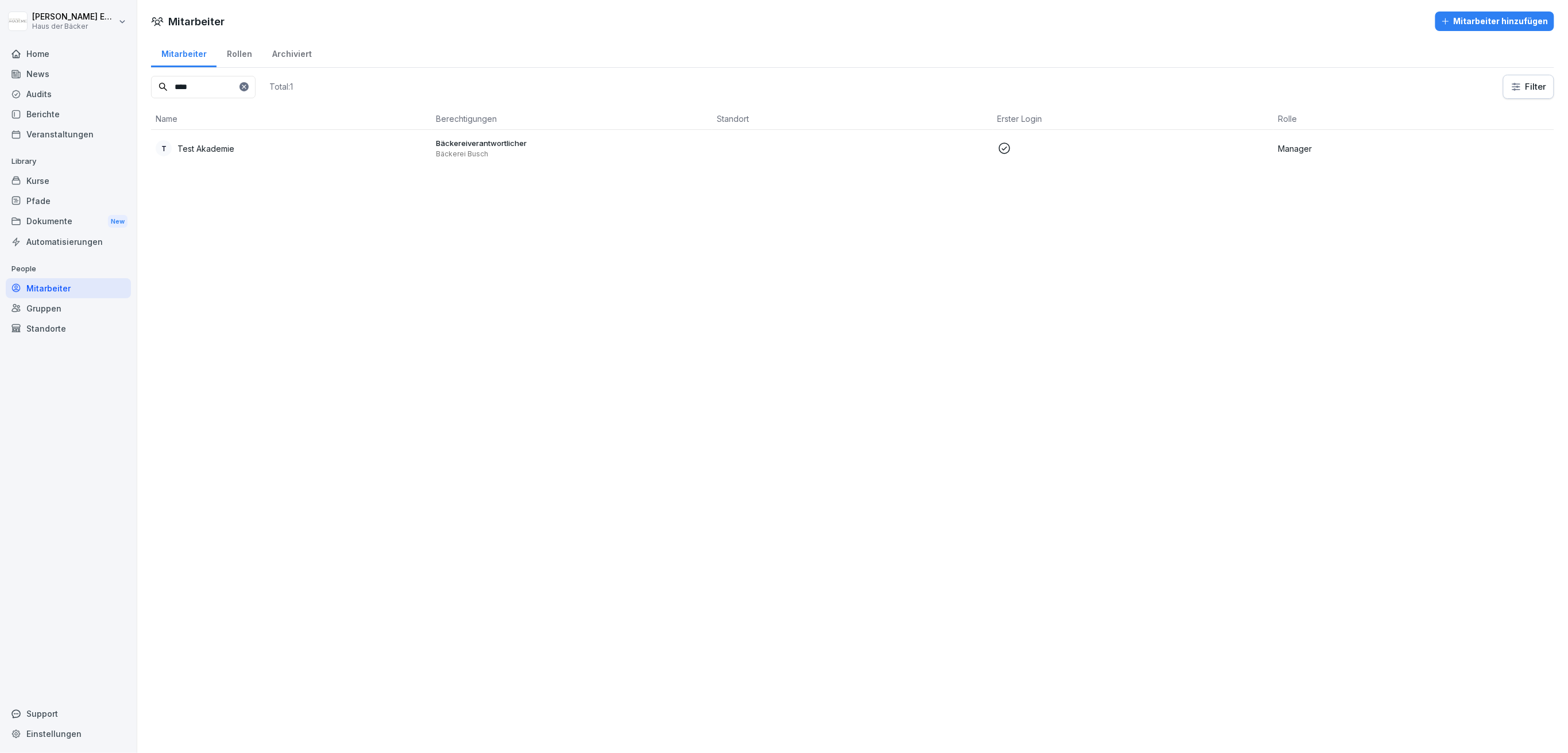
click at [624, 144] on p "Bäckereiverantwortlicher" at bounding box center [572, 143] width 272 height 10
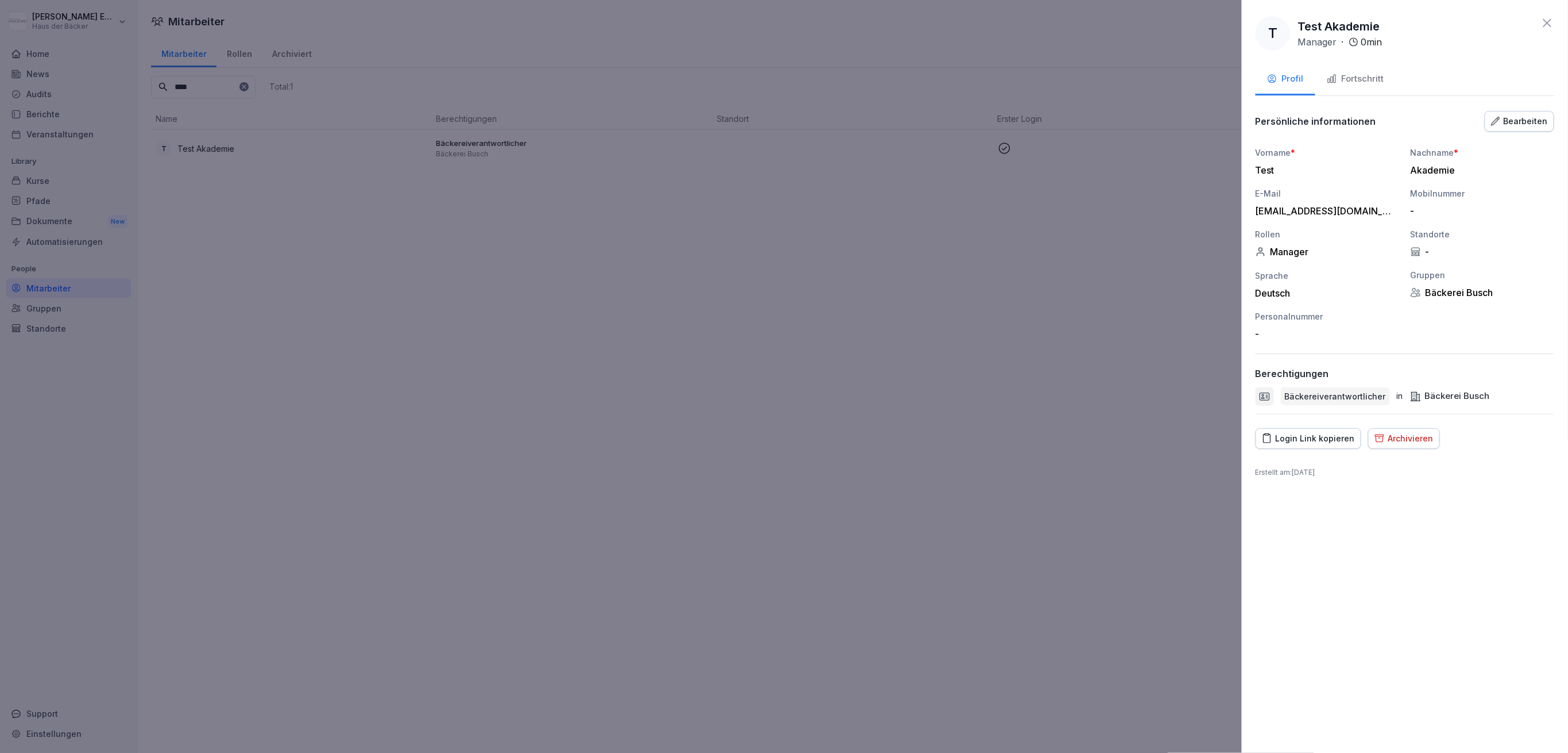
click at [1267, 437] on icon "button" at bounding box center [1267, 438] width 10 height 10
click at [338, 187] on div at bounding box center [784, 376] width 1568 height 753
